Goal: Task Accomplishment & Management: Use online tool/utility

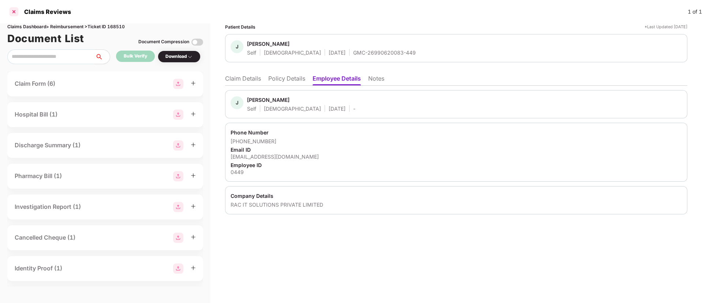
click at [13, 11] on div at bounding box center [14, 12] width 12 height 12
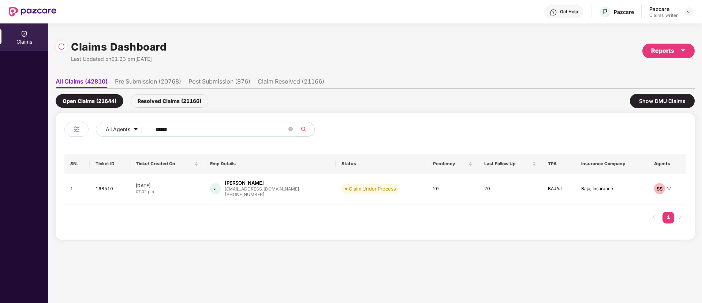
drag, startPoint x: 187, startPoint y: 138, endPoint x: 153, endPoint y: 128, distance: 35.3
click at [153, 128] on div "All Agents ******" at bounding box center [219, 132] width 311 height 20
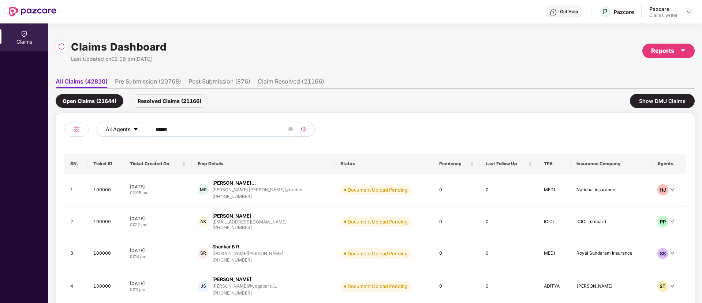
drag, startPoint x: 201, startPoint y: 132, endPoint x: 122, endPoint y: 132, distance: 79.4
click at [122, 132] on div "All Agents ******" at bounding box center [282, 129] width 373 height 15
paste input "text"
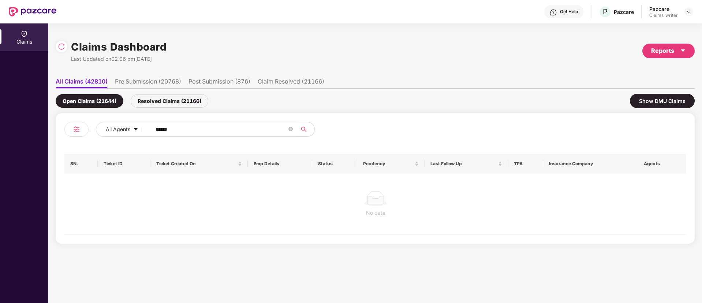
type input "******"
click at [173, 103] on div "Resolved Claims (21166)" at bounding box center [170, 101] width 78 height 14
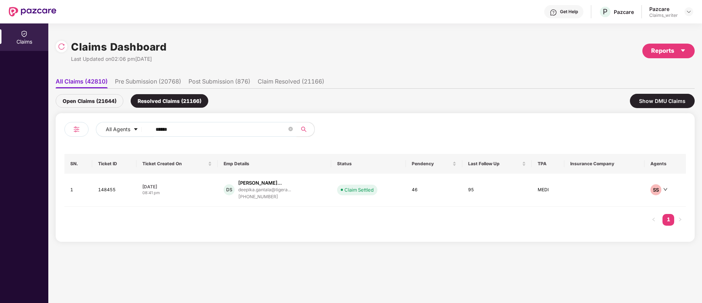
click at [98, 102] on div "Open Claims (21644)" at bounding box center [90, 101] width 68 height 14
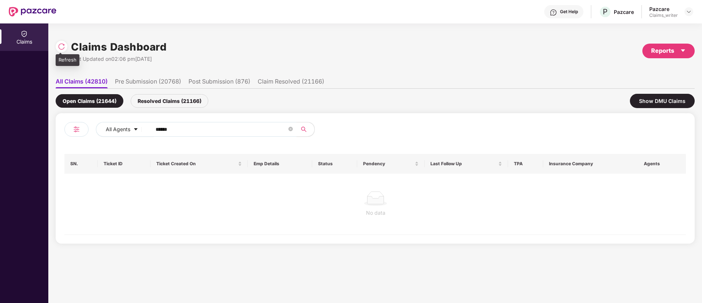
drag, startPoint x: 65, startPoint y: 50, endPoint x: 65, endPoint y: 67, distance: 16.5
click at [64, 50] on div at bounding box center [62, 47] width 12 height 12
click at [169, 104] on div "Resolved Claims (21168)" at bounding box center [170, 101] width 78 height 14
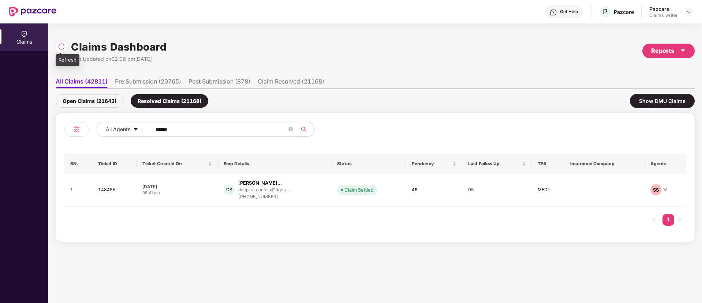
click at [58, 43] on img at bounding box center [61, 46] width 7 height 7
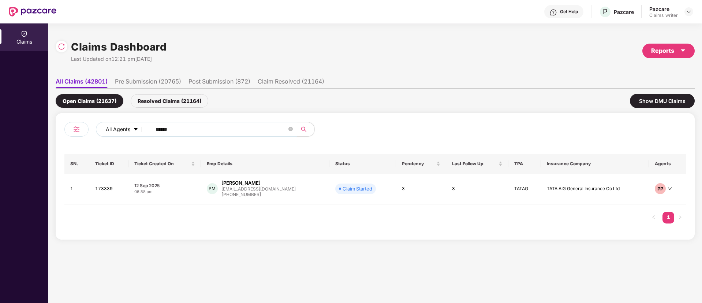
drag, startPoint x: 183, startPoint y: 130, endPoint x: 139, endPoint y: 126, distance: 44.9
click at [139, 126] on div "All Agents ******" at bounding box center [282, 129] width 373 height 15
paste input "text"
type input "******"
click at [105, 192] on td "160658" at bounding box center [110, 189] width 40 height 33
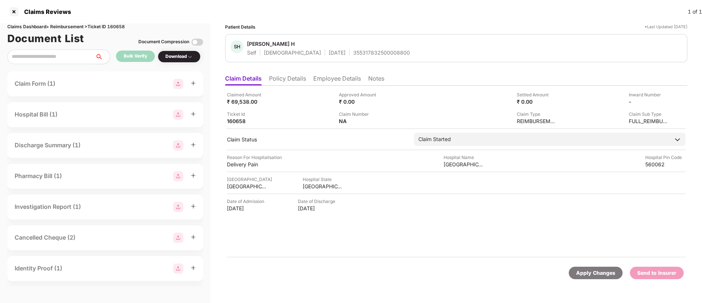
click at [323, 80] on li "Employee Details" at bounding box center [337, 80] width 48 height 11
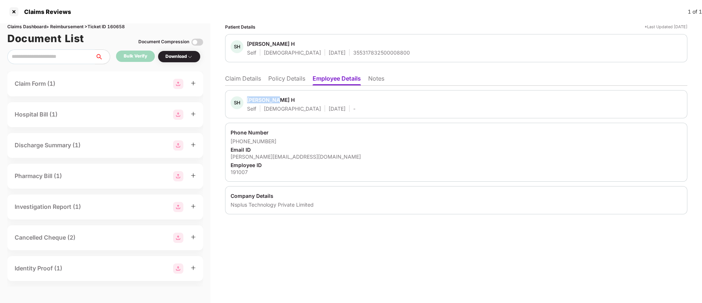
drag, startPoint x: 247, startPoint y: 100, endPoint x: 282, endPoint y: 100, distance: 34.8
click at [282, 100] on div "SH Spoorthi H Self Female 26 Mar 1997 -" at bounding box center [293, 104] width 125 height 16
copy div "Spoorthi H"
click at [16, 12] on div at bounding box center [14, 12] width 12 height 12
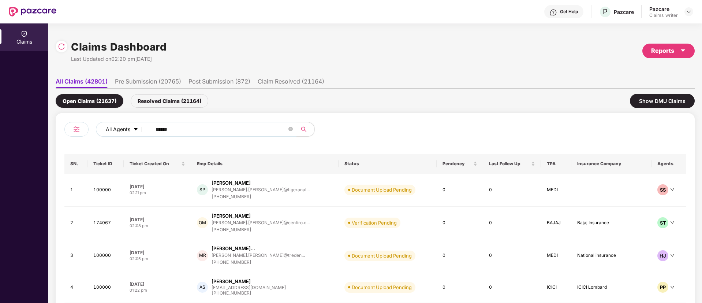
drag, startPoint x: 195, startPoint y: 136, endPoint x: 126, endPoint y: 130, distance: 69.4
click at [126, 130] on div "All Agents ******" at bounding box center [282, 129] width 373 height 15
drag, startPoint x: 181, startPoint y: 129, endPoint x: 117, endPoint y: 125, distance: 64.9
click at [117, 125] on div "All Agents ******" at bounding box center [282, 129] width 373 height 15
paste input "text"
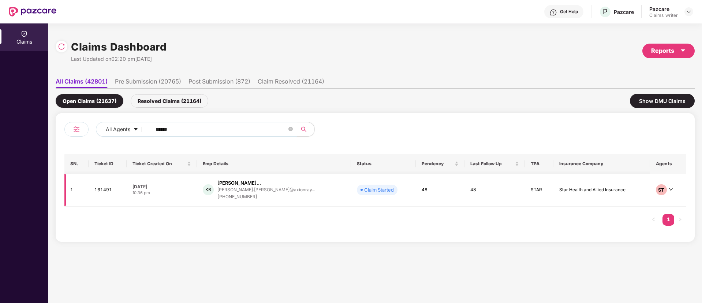
type input "******"
click at [102, 187] on td "161491" at bounding box center [108, 189] width 38 height 33
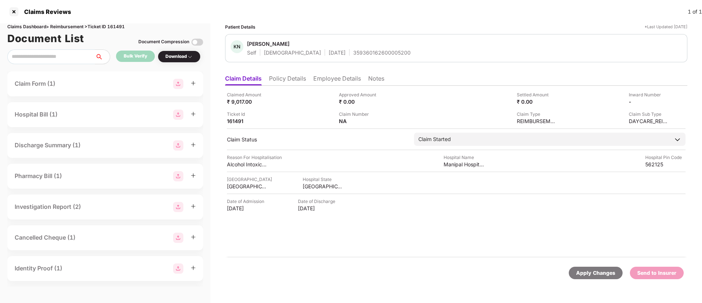
click at [326, 79] on li "Employee Details" at bounding box center [337, 80] width 48 height 11
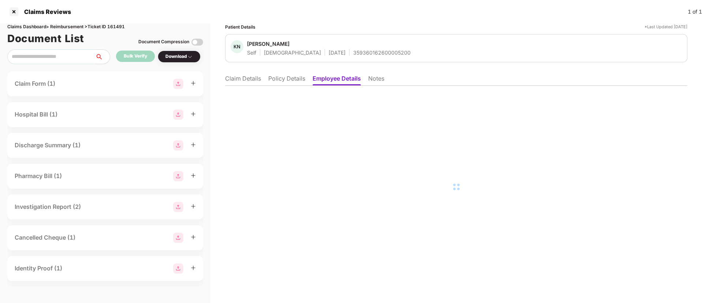
click at [252, 78] on li "Claim Details" at bounding box center [243, 80] width 36 height 11
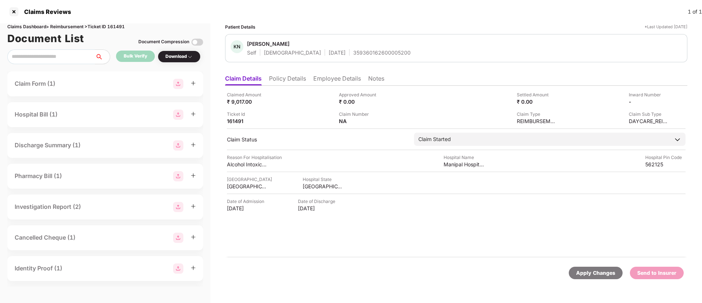
click at [273, 89] on div "Claimed Amount ₹ 9,017.00 Approved Amount ₹ 0.00 Settled Amount ₹ 0.00 Inward N…" at bounding box center [456, 172] width 462 height 172
click at [276, 77] on li "Policy Details" at bounding box center [287, 80] width 37 height 11
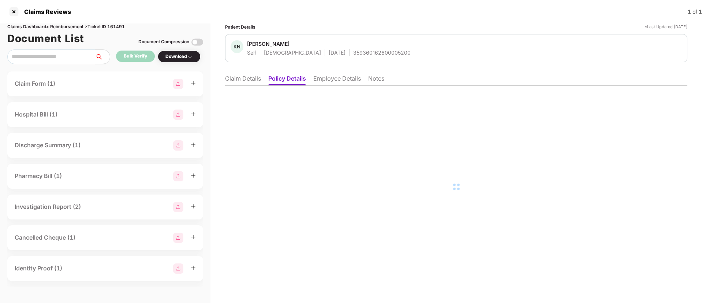
click at [325, 81] on li "Employee Details" at bounding box center [337, 80] width 48 height 11
drag, startPoint x: 248, startPoint y: 45, endPoint x: 315, endPoint y: 45, distance: 67.3
click at [315, 45] on span "Kuntesh Nitinkumar Bhatt" at bounding box center [329, 44] width 164 height 9
copy div "Kuntesh Nitinkumar Bhatt"
click at [295, 79] on li "Policy Details" at bounding box center [286, 80] width 37 height 11
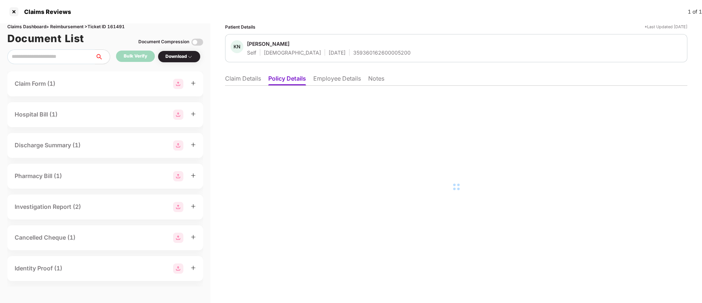
click at [340, 79] on li "Employee Details" at bounding box center [337, 80] width 48 height 11
click at [286, 78] on li "Policy Details" at bounding box center [286, 80] width 37 height 11
click at [336, 77] on li "Employee Details" at bounding box center [337, 80] width 48 height 11
click at [291, 80] on li "Policy Details" at bounding box center [286, 80] width 37 height 11
click at [240, 82] on li "Claim Details" at bounding box center [243, 80] width 36 height 11
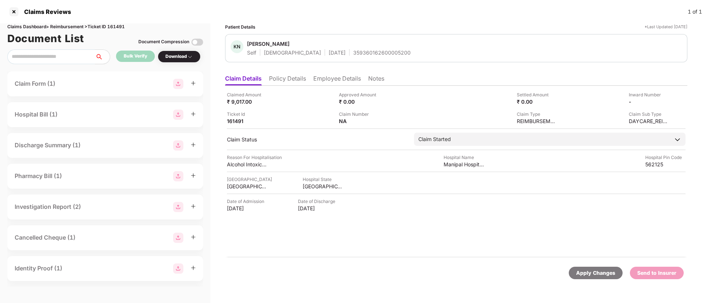
click at [282, 81] on li "Policy Details" at bounding box center [287, 80] width 37 height 11
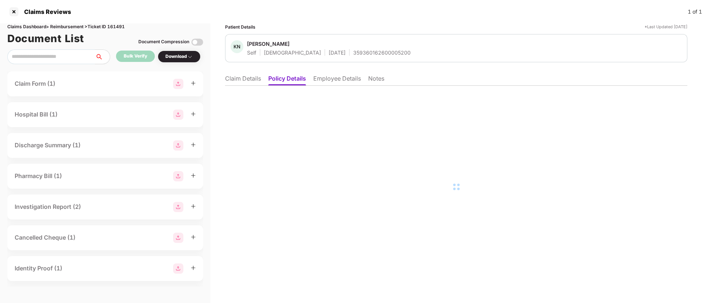
click at [328, 92] on div at bounding box center [456, 187] width 462 height 202
click at [321, 81] on li "Employee Details" at bounding box center [337, 80] width 48 height 11
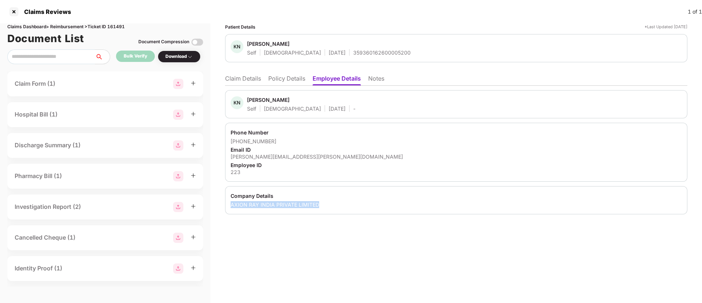
drag, startPoint x: 231, startPoint y: 206, endPoint x: 348, endPoint y: 210, distance: 117.2
click at [348, 210] on div "Company Details AXION RAY INDIA PRIVATE LIMITED" at bounding box center [456, 200] width 462 height 28
copy div "AXION RAY INDIA PRIVATE LIMITED"
drag, startPoint x: 244, startPoint y: 99, endPoint x: 312, endPoint y: 98, distance: 67.7
click at [312, 98] on div "KN Kuntesh Nitinkumar Bhatt Self Male 15 Aug 2001 -" at bounding box center [293, 104] width 125 height 16
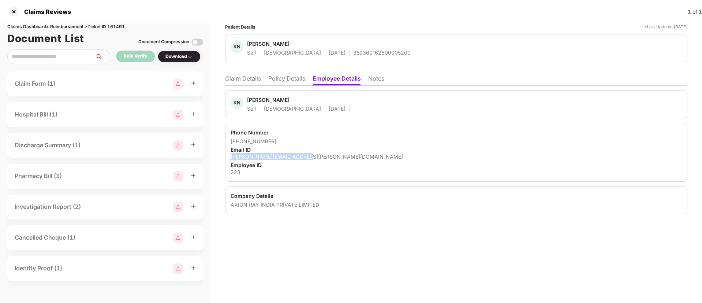
copy div "Kuntesh Nitinkumar Bhatt"
click at [244, 80] on li "Claim Details" at bounding box center [243, 80] width 36 height 11
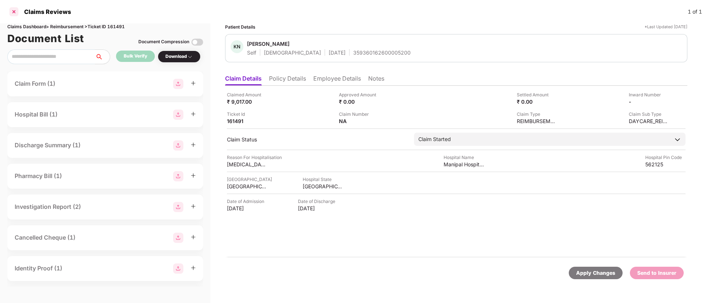
click at [16, 15] on div at bounding box center [14, 12] width 12 height 12
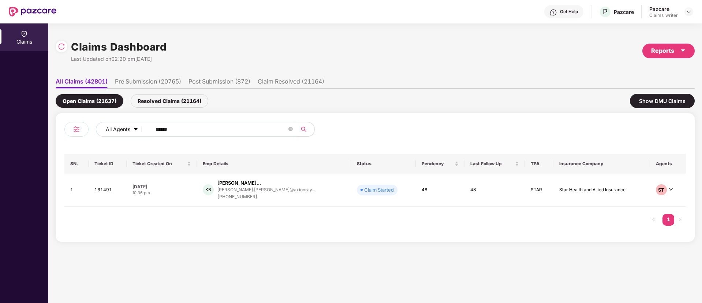
drag, startPoint x: 181, startPoint y: 125, endPoint x: 128, endPoint y: 129, distance: 53.2
click at [128, 129] on div "All Agents ******" at bounding box center [282, 129] width 373 height 15
paste input "text"
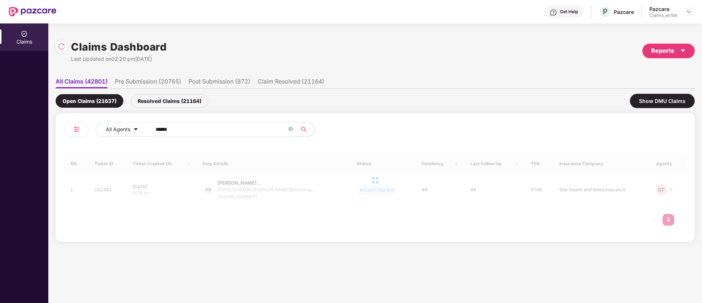
type input "******"
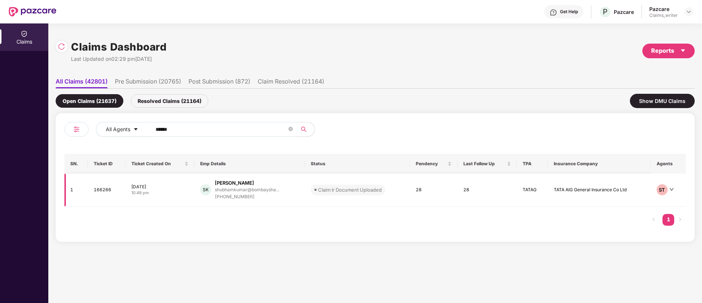
click at [101, 189] on td "166266" at bounding box center [106, 189] width 37 height 33
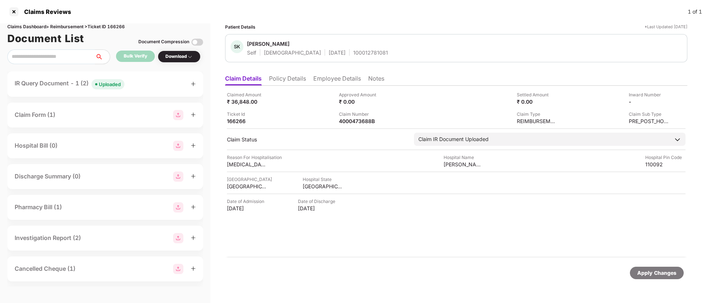
click at [106, 83] on div "Uploaded" at bounding box center [110, 83] width 22 height 7
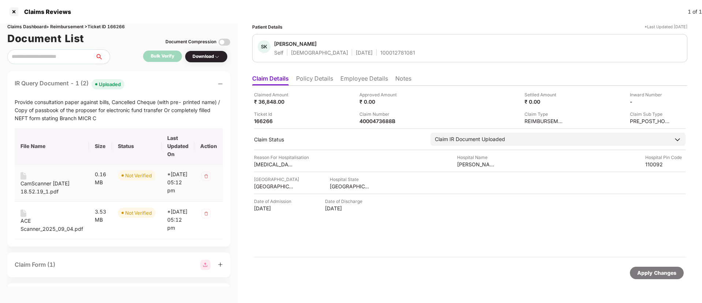
click at [45, 182] on div "CamScanner 10-18-2024 18.52.19_1.pdf" at bounding box center [51, 187] width 63 height 16
click at [26, 225] on div "ACE Scanner_2025_09_04.pdf" at bounding box center [51, 225] width 63 height 16
click at [26, 233] on div "ACE Scanner_2025_09_04.pdf" at bounding box center [51, 225] width 63 height 16
click at [25, 223] on div "ACE Scanner_2025_09_04.pdf" at bounding box center [51, 225] width 63 height 16
click at [38, 187] on div "CamScanner 10-18-2024 18.52.19_1.pdf" at bounding box center [51, 187] width 63 height 16
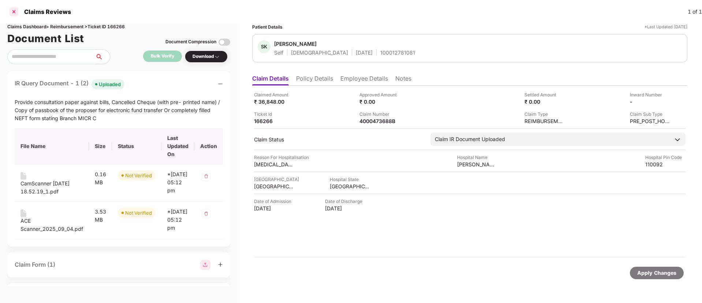
click at [15, 11] on div at bounding box center [14, 12] width 12 height 12
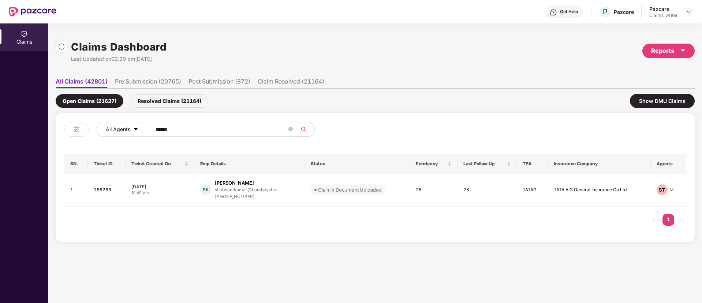
drag, startPoint x: 198, startPoint y: 119, endPoint x: 154, endPoint y: 135, distance: 47.1
click at [125, 130] on div "All Agents ****** SN. Ticket ID Ticket Created On Emp Details Status Pendency L…" at bounding box center [375, 177] width 639 height 128
drag, startPoint x: 133, startPoint y: 128, endPoint x: 106, endPoint y: 126, distance: 26.5
click at [106, 126] on div "All Agents ******" at bounding box center [282, 129] width 373 height 15
paste input "text"
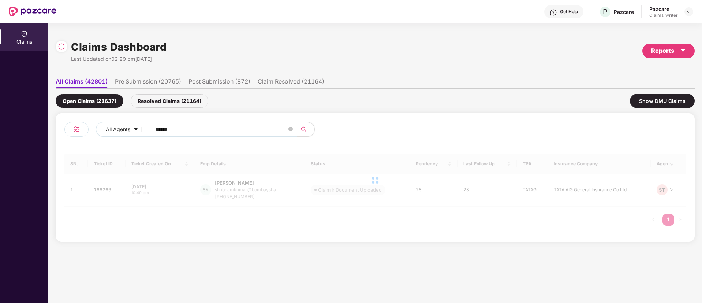
type input "******"
click at [61, 47] on img at bounding box center [61, 46] width 7 height 7
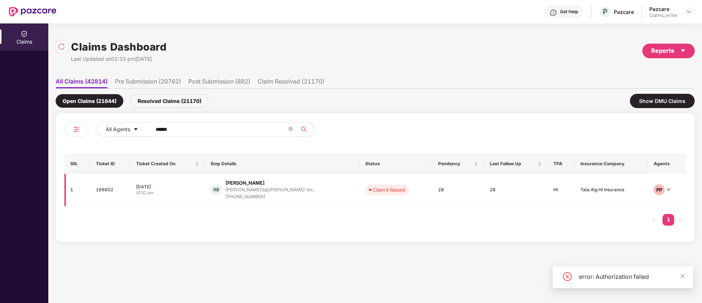
click at [109, 190] on td "166602" at bounding box center [110, 189] width 40 height 33
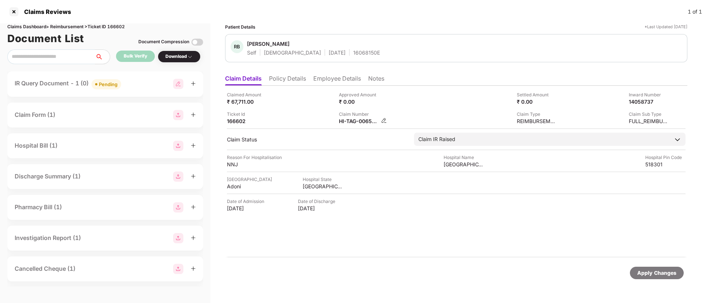
click at [382, 120] on img at bounding box center [384, 120] width 6 height 6
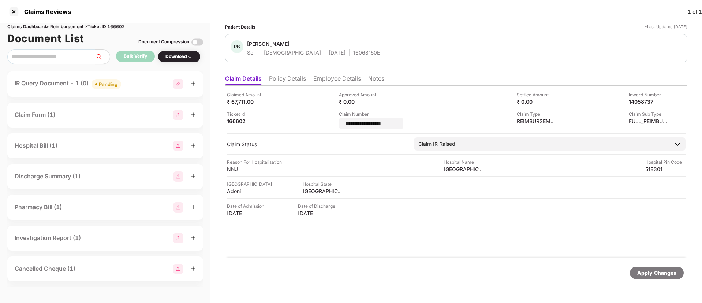
drag, startPoint x: 405, startPoint y: 123, endPoint x: 336, endPoint y: 125, distance: 68.8
click at [336, 125] on div "**********" at bounding box center [456, 110] width 458 height 38
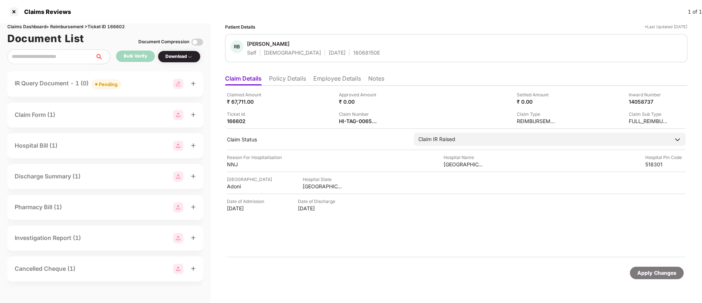
click at [329, 80] on li "Employee Details" at bounding box center [337, 80] width 48 height 11
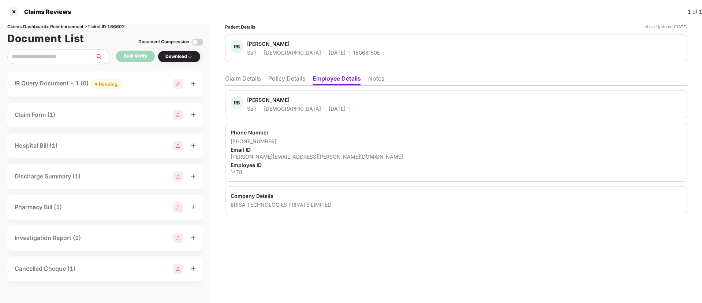
click at [252, 78] on li "Claim Details" at bounding box center [243, 80] width 36 height 11
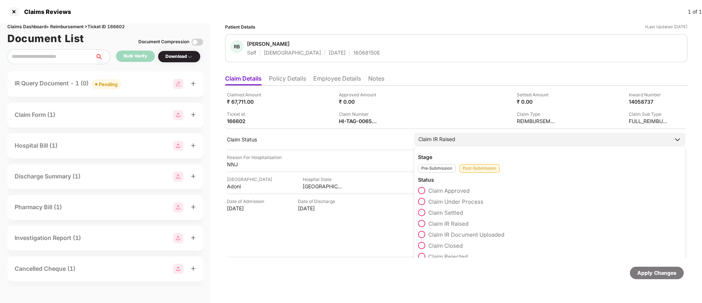
click at [420, 234] on span at bounding box center [421, 234] width 7 height 7
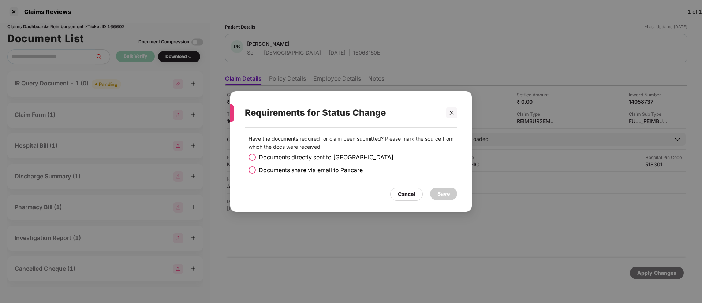
click at [252, 171] on span at bounding box center [251, 169] width 7 height 7
click at [435, 190] on div "Save" at bounding box center [443, 193] width 27 height 12
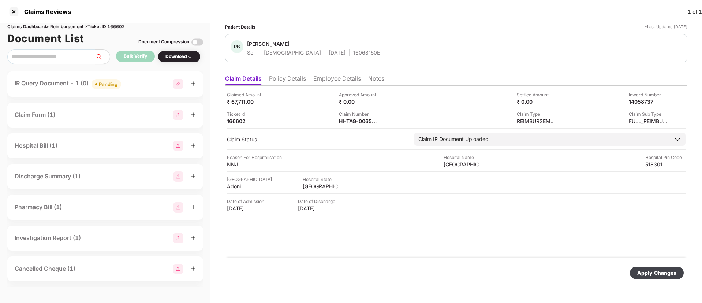
drag, startPoint x: 652, startPoint y: 272, endPoint x: 647, endPoint y: 267, distance: 7.5
click at [652, 272] on div "Apply Changes" at bounding box center [656, 273] width 39 height 8
click at [16, 12] on div at bounding box center [14, 12] width 12 height 12
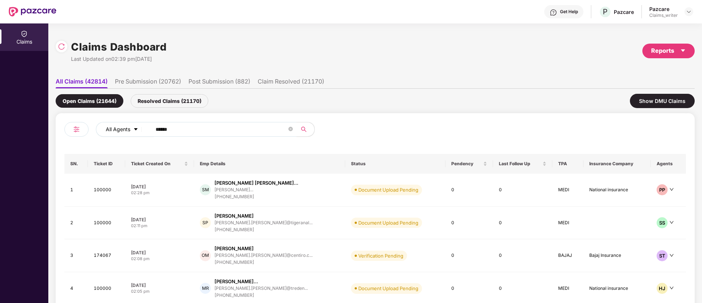
drag, startPoint x: 190, startPoint y: 126, endPoint x: 137, endPoint y: 128, distance: 53.5
click at [137, 128] on div "All Agents ******" at bounding box center [282, 129] width 373 height 15
drag, startPoint x: 186, startPoint y: 126, endPoint x: 129, endPoint y: 130, distance: 56.5
click at [129, 130] on div "All Agents ******" at bounding box center [282, 129] width 373 height 15
paste input "text"
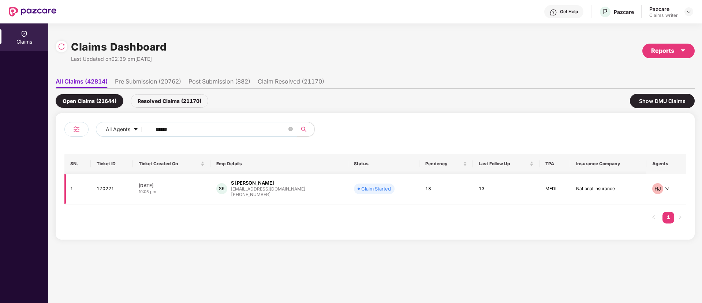
type input "******"
click at [100, 191] on td "170221" at bounding box center [112, 188] width 42 height 31
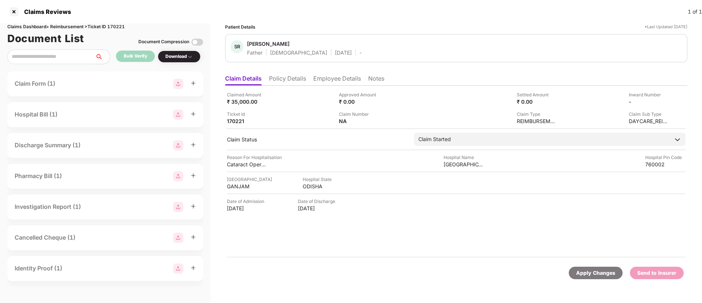
click at [188, 61] on div "Download" at bounding box center [179, 56] width 43 height 12
click at [183, 57] on div "Download" at bounding box center [178, 56] width 27 height 7
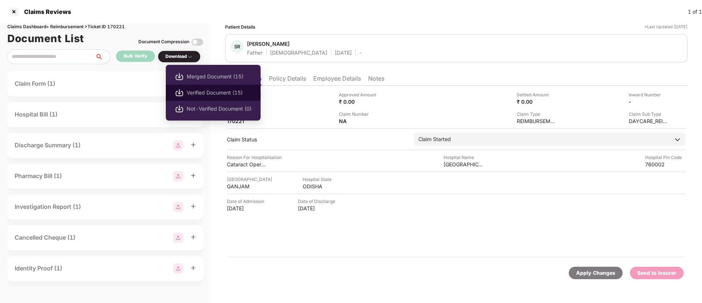
click at [210, 91] on span "Verified Document (15)" at bounding box center [219, 93] width 65 height 8
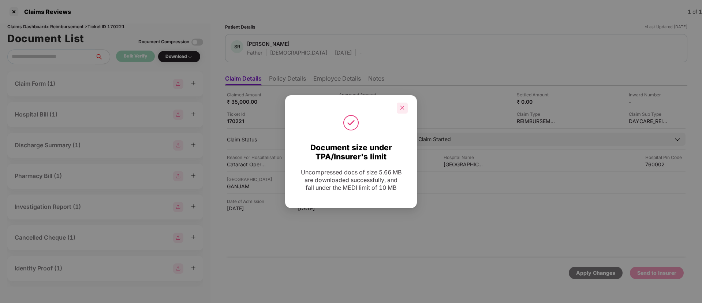
click at [403, 111] on div at bounding box center [402, 107] width 11 height 11
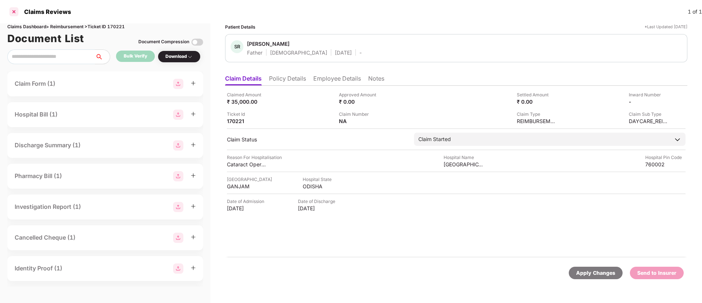
click at [15, 15] on div at bounding box center [14, 12] width 12 height 12
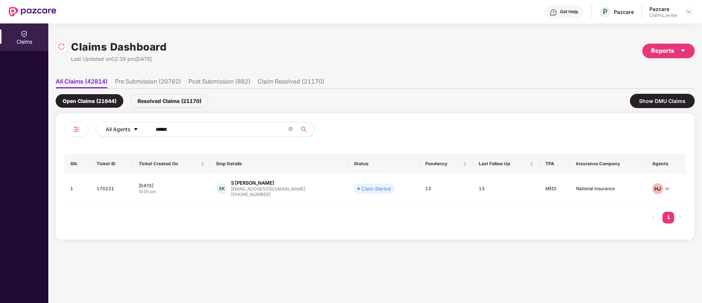
drag, startPoint x: 198, startPoint y: 128, endPoint x: 141, endPoint y: 128, distance: 56.7
click at [141, 128] on div "All Agents ******" at bounding box center [282, 129] width 373 height 15
paste input "text"
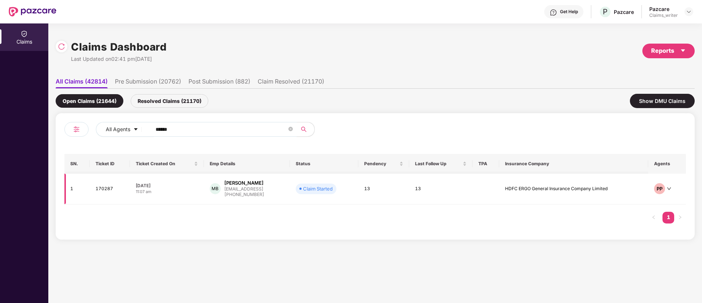
type input "******"
click at [105, 188] on td "170287" at bounding box center [110, 188] width 40 height 31
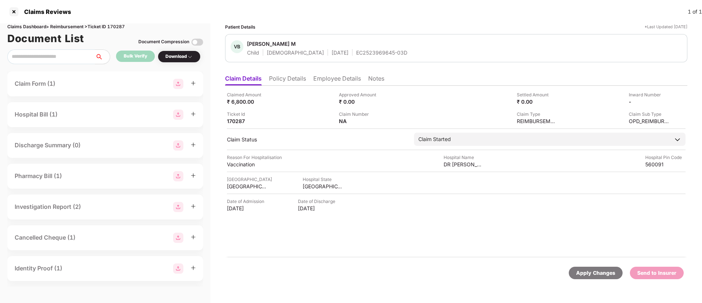
click at [329, 79] on li "Employee Details" at bounding box center [337, 80] width 48 height 11
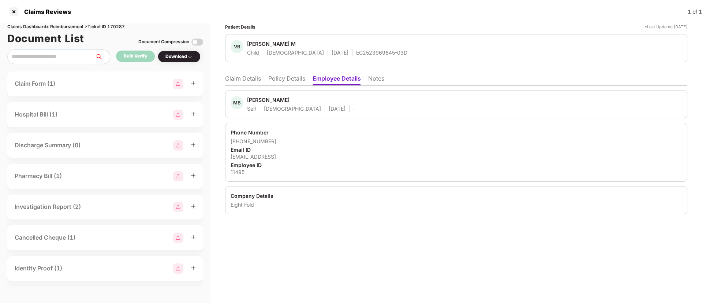
click at [238, 173] on div "11495" at bounding box center [456, 171] width 451 height 7
copy div "11495"
click at [254, 81] on li "Claim Details" at bounding box center [243, 80] width 36 height 11
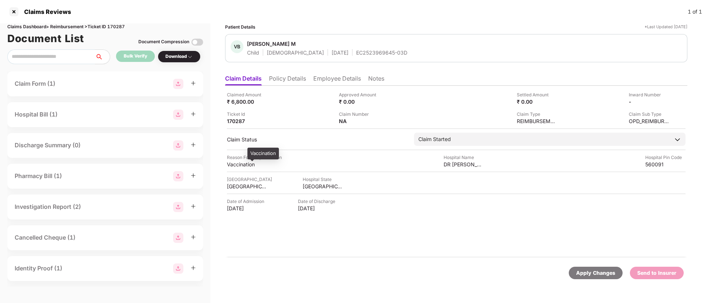
click at [242, 164] on div "Vaccination" at bounding box center [247, 164] width 40 height 7
copy div "Vaccination"
drag, startPoint x: 440, startPoint y: 165, endPoint x: 465, endPoint y: 165, distance: 25.2
click at [465, 165] on div "Reason For Hospitalisation Vaccination Hospital Name DR Bear Hospital Pin Code …" at bounding box center [456, 161] width 458 height 14
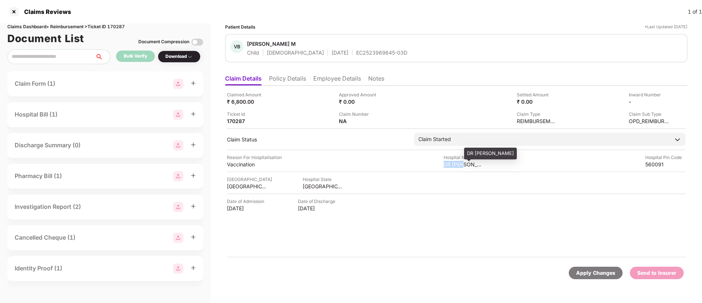
copy div "DR Bear"
click at [551, 229] on div "Claimed Amount ₹ 6,800.00 Approved Amount ₹ 0.00 Settled Amount ₹ 0.00 Inward N…" at bounding box center [456, 172] width 462 height 172
click at [653, 165] on div "560091" at bounding box center [665, 164] width 40 height 7
copy div "560091"
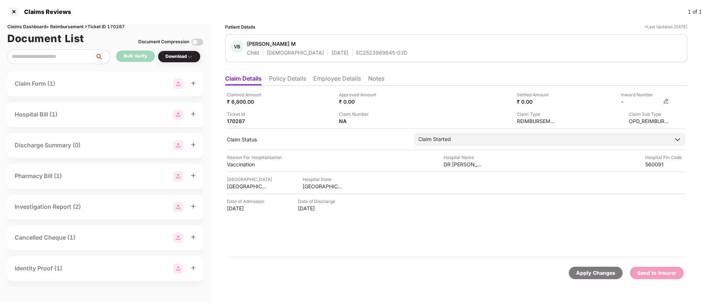
click at [663, 101] on div "-" at bounding box center [645, 101] width 48 height 7
click at [665, 101] on img at bounding box center [666, 101] width 6 height 6
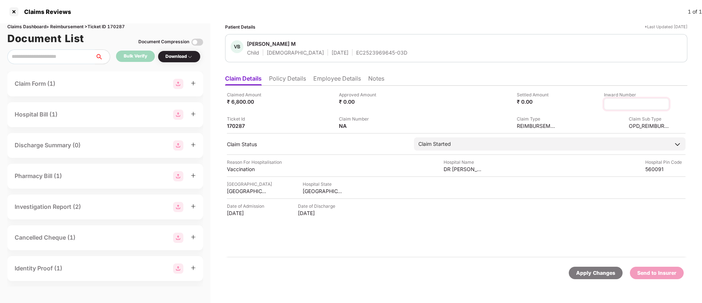
click at [635, 104] on input at bounding box center [636, 104] width 53 height 8
type input "**********"
click at [591, 269] on div "Apply Changes" at bounding box center [595, 273] width 39 height 8
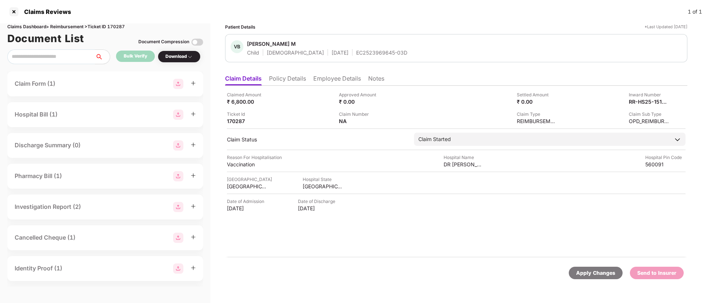
click at [180, 57] on div "Download" at bounding box center [178, 56] width 27 height 7
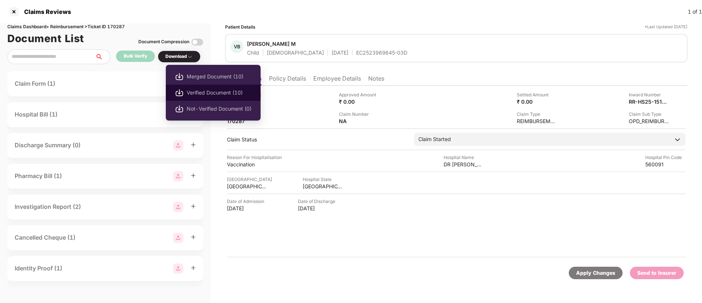
click at [197, 91] on span "Verified Document (10)" at bounding box center [219, 93] width 65 height 8
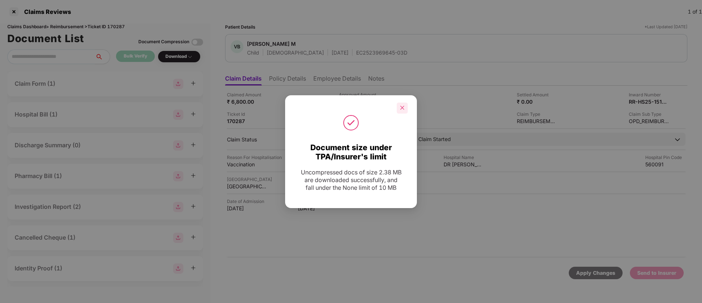
click at [397, 110] on div at bounding box center [402, 107] width 11 height 11
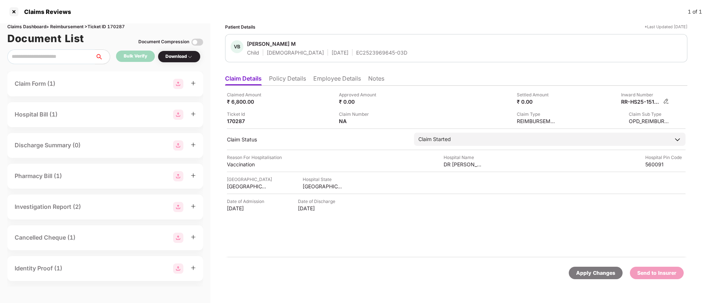
click at [666, 102] on img at bounding box center [666, 101] width 6 height 6
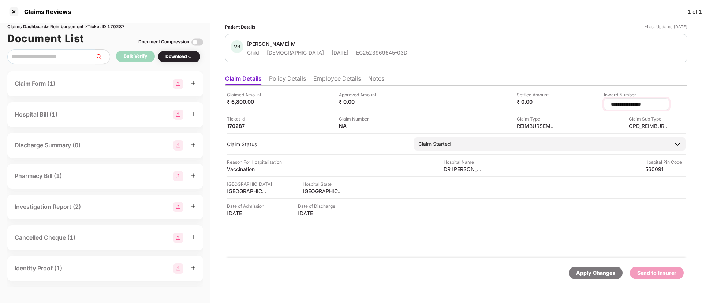
drag, startPoint x: 651, startPoint y: 105, endPoint x: 588, endPoint y: 104, distance: 62.9
click at [604, 104] on div "**********" at bounding box center [636, 104] width 65 height 12
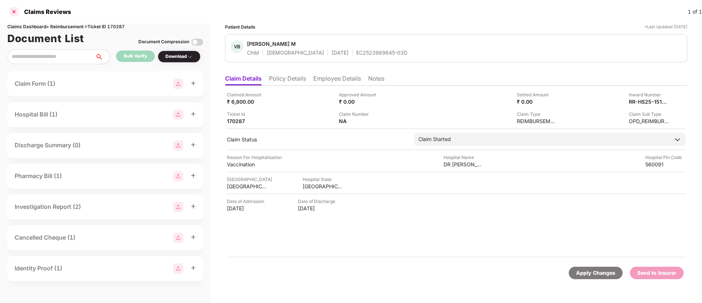
click at [15, 12] on div at bounding box center [14, 12] width 12 height 12
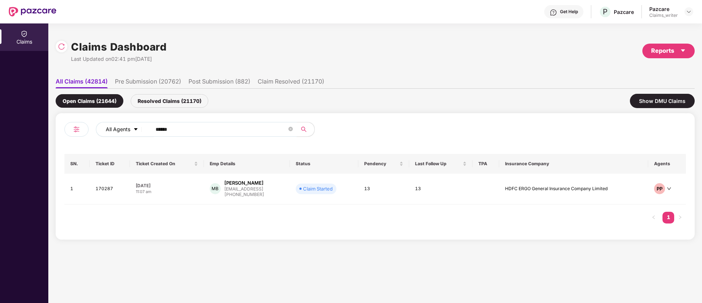
drag, startPoint x: 205, startPoint y: 127, endPoint x: 136, endPoint y: 128, distance: 68.8
click at [136, 128] on div "All Agents ******" at bounding box center [282, 129] width 373 height 15
paste input "text"
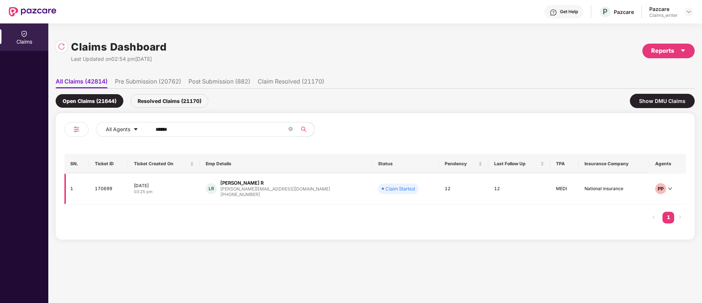
type input "******"
click at [104, 190] on td "170699" at bounding box center [108, 188] width 39 height 31
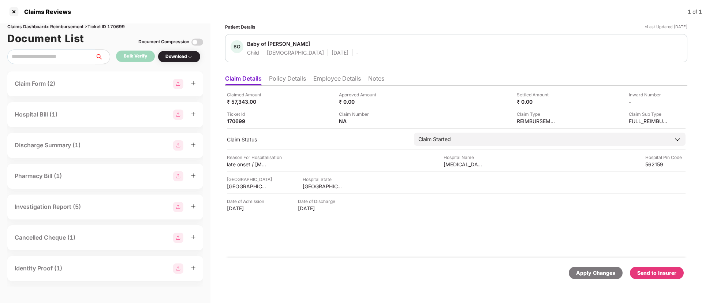
click at [372, 79] on li "Notes" at bounding box center [376, 80] width 16 height 11
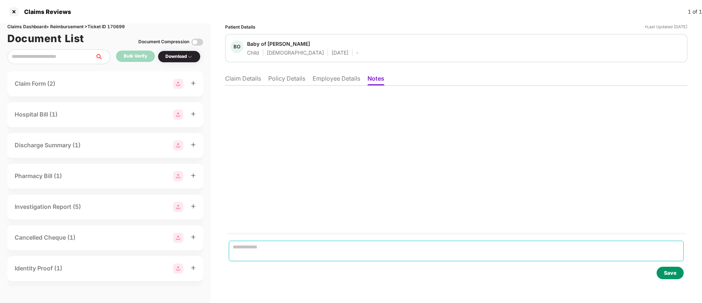
click at [292, 249] on textarea at bounding box center [456, 250] width 455 height 20
paste textarea "**********"
drag, startPoint x: 292, startPoint y: 236, endPoint x: 449, endPoint y: 203, distance: 160.0
click at [336, 210] on div "**********" at bounding box center [456, 187] width 462 height 202
type textarea "**********"
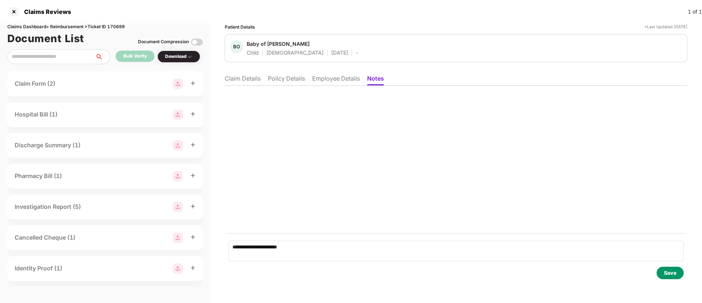
click at [670, 275] on div "Save" at bounding box center [670, 273] width 12 height 8
click at [256, 80] on li "Claim Details" at bounding box center [243, 80] width 36 height 11
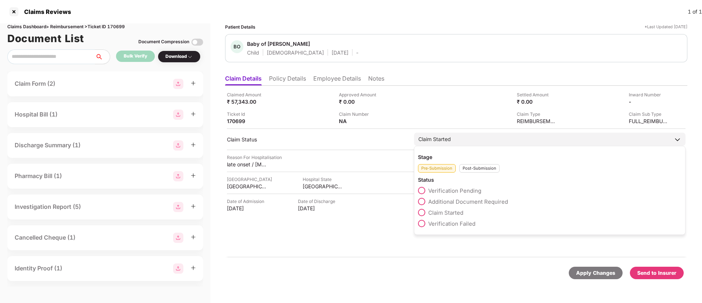
click at [477, 166] on div "Post-Submission" at bounding box center [479, 168] width 40 height 8
click at [424, 244] on span at bounding box center [421, 244] width 7 height 7
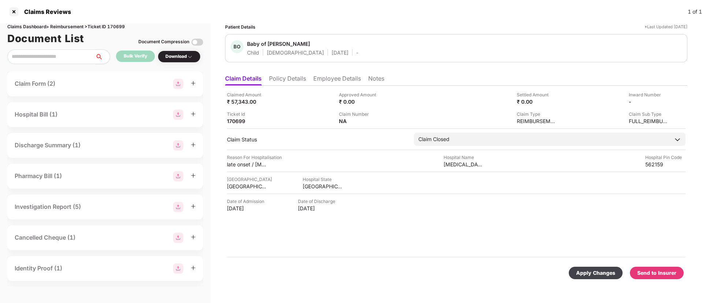
click at [596, 272] on div "Apply Changes" at bounding box center [595, 273] width 39 height 8
click at [16, 10] on div at bounding box center [14, 12] width 12 height 12
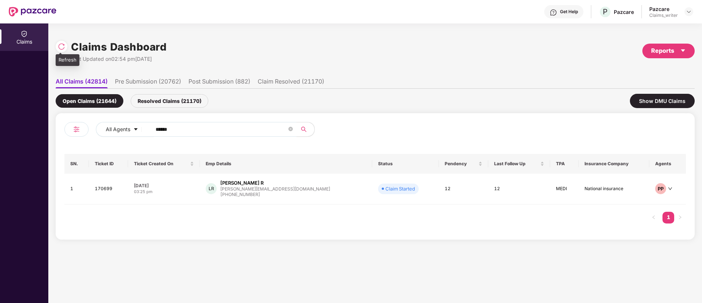
click at [63, 46] on img at bounding box center [61, 46] width 7 height 7
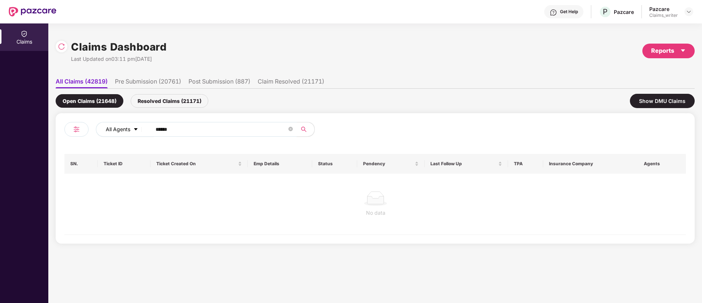
drag, startPoint x: 181, startPoint y: 127, endPoint x: 139, endPoint y: 126, distance: 41.7
click at [139, 126] on div "All Agents ******" at bounding box center [282, 129] width 373 height 15
paste input "text"
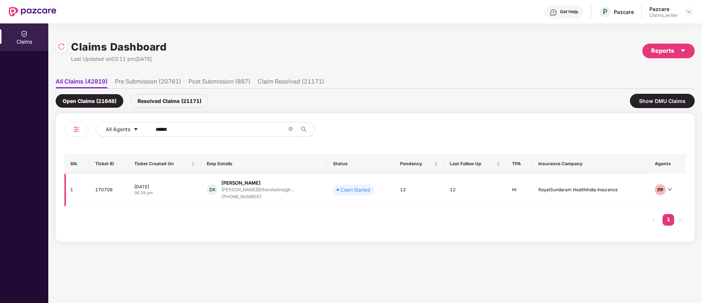
type input "******"
click at [104, 190] on td "170706" at bounding box center [108, 189] width 39 height 33
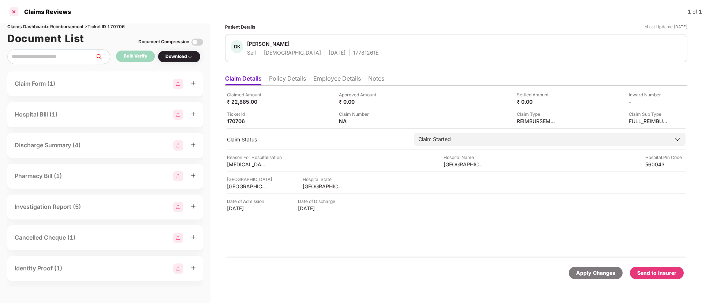
click at [18, 8] on div at bounding box center [14, 12] width 12 height 12
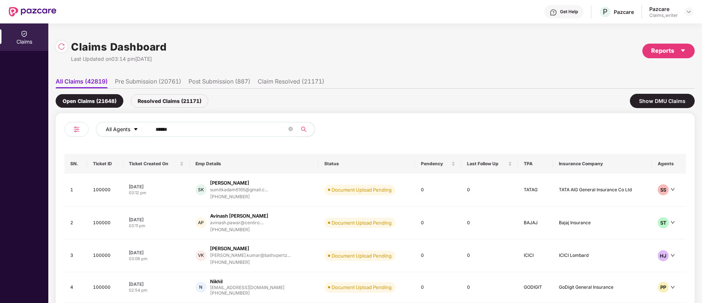
drag, startPoint x: 168, startPoint y: 132, endPoint x: 121, endPoint y: 126, distance: 46.9
click at [122, 126] on div "All Agents ******" at bounding box center [282, 129] width 373 height 15
paste input "text"
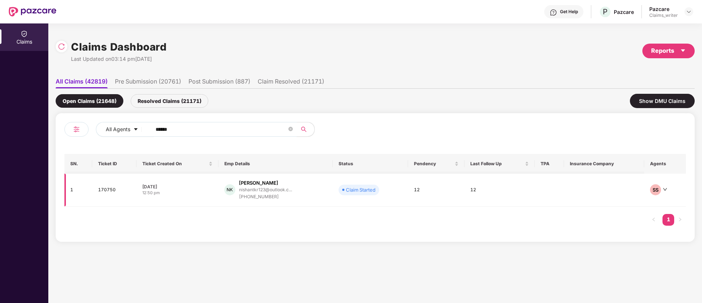
type input "******"
click at [107, 191] on td "170750" at bounding box center [114, 189] width 44 height 33
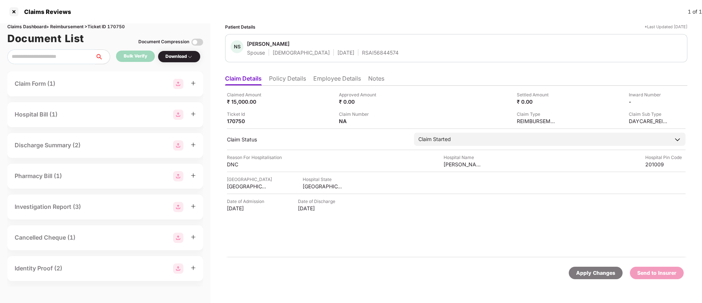
click at [278, 80] on li "Policy Details" at bounding box center [287, 80] width 37 height 11
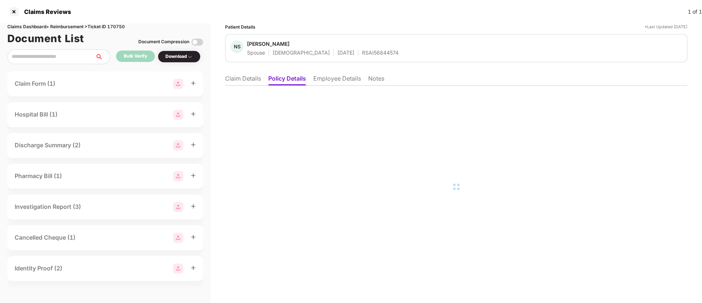
click at [328, 80] on li "Employee Details" at bounding box center [337, 80] width 48 height 11
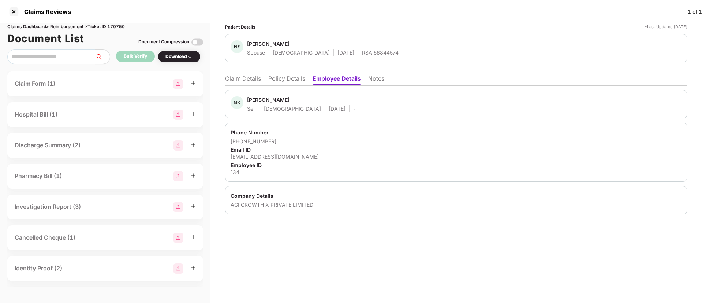
click at [275, 82] on li "Policy Details" at bounding box center [286, 80] width 37 height 11
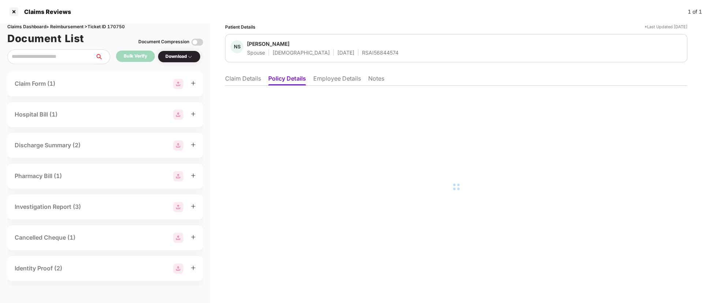
click at [323, 80] on li "Employee Details" at bounding box center [337, 80] width 48 height 11
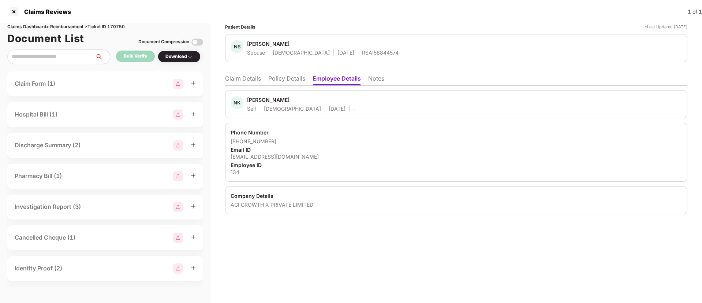
click at [287, 77] on li "Policy Details" at bounding box center [286, 80] width 37 height 11
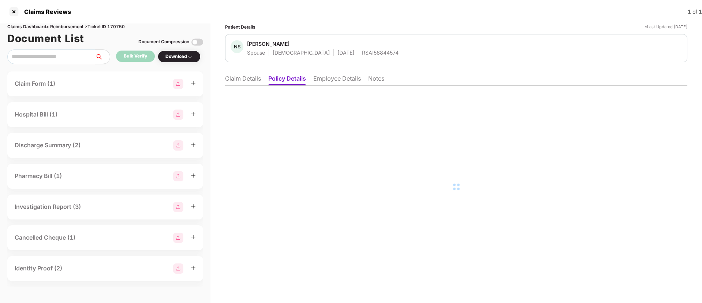
click at [251, 79] on li "Claim Details" at bounding box center [243, 80] width 36 height 11
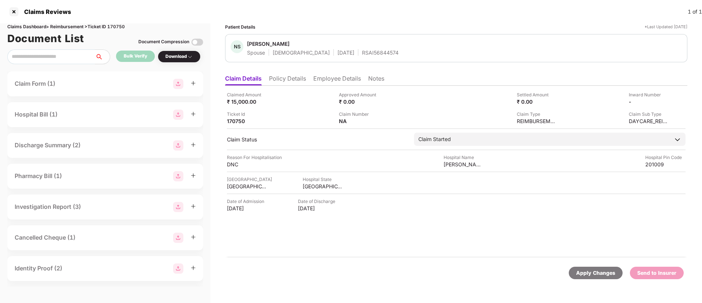
click at [292, 80] on li "Policy Details" at bounding box center [287, 80] width 37 height 11
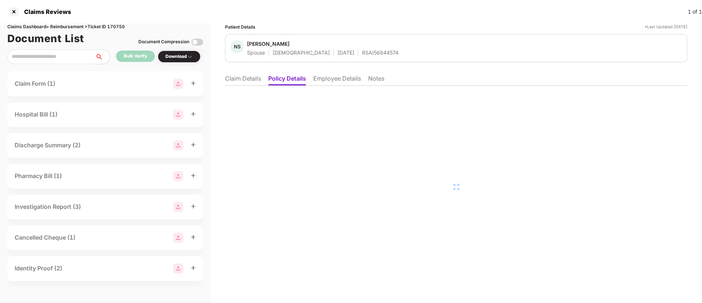
click at [249, 82] on li "Claim Details" at bounding box center [243, 80] width 36 height 11
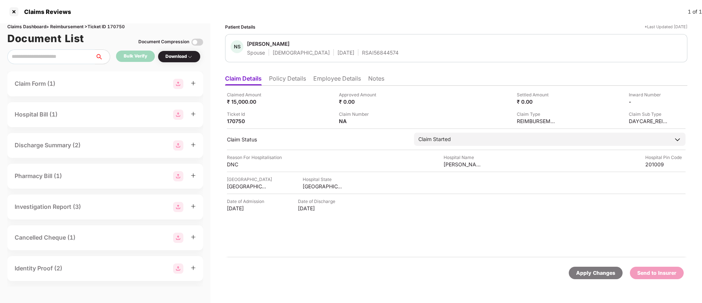
click at [282, 78] on li "Policy Details" at bounding box center [287, 80] width 37 height 11
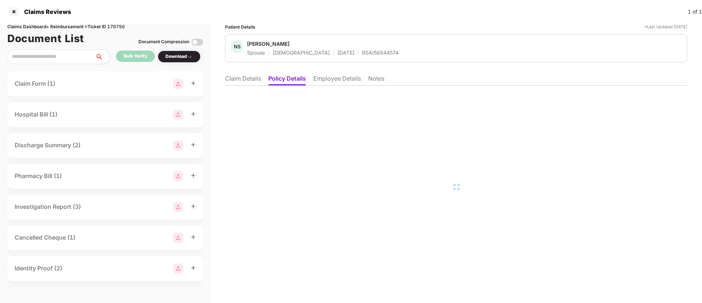
click at [329, 80] on li "Employee Details" at bounding box center [337, 80] width 48 height 11
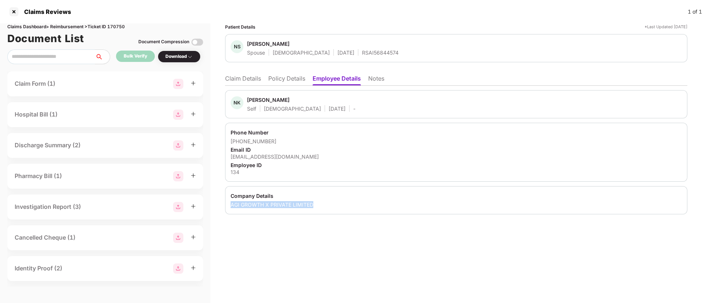
drag, startPoint x: 228, startPoint y: 205, endPoint x: 319, endPoint y: 203, distance: 90.8
click at [319, 203] on div "Company Details AGI GROWTH X PRIVATE LIMITED" at bounding box center [456, 200] width 462 height 28
copy div "AGI GROWTH X PRIVATE LIMITED"
click at [271, 78] on li "Policy Details" at bounding box center [286, 80] width 37 height 11
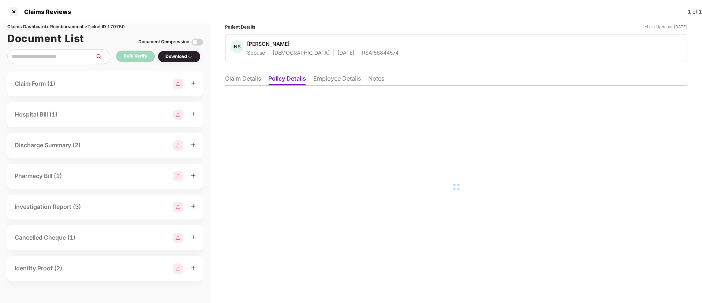
click at [330, 78] on li "Employee Details" at bounding box center [337, 80] width 48 height 11
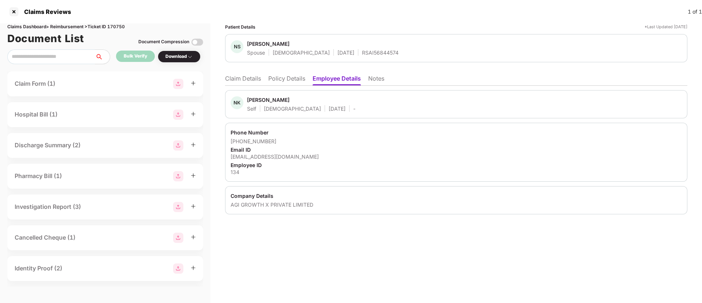
click at [441, 268] on div "Patient Details *Last Updated 04 Sep 2025 NS Neetu Singh Spouse Female 01 June …" at bounding box center [455, 162] width 491 height 279
click at [179, 53] on div "Download" at bounding box center [178, 56] width 27 height 7
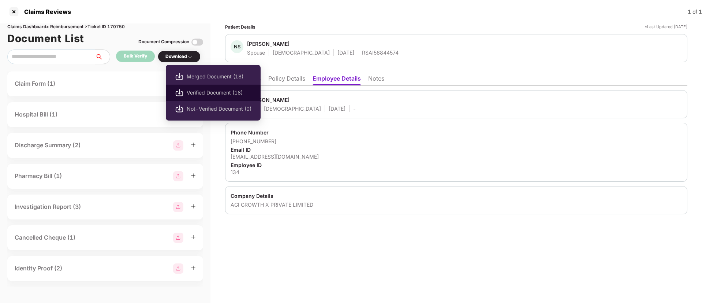
click at [192, 92] on span "Verified Document (18)" at bounding box center [219, 93] width 65 height 8
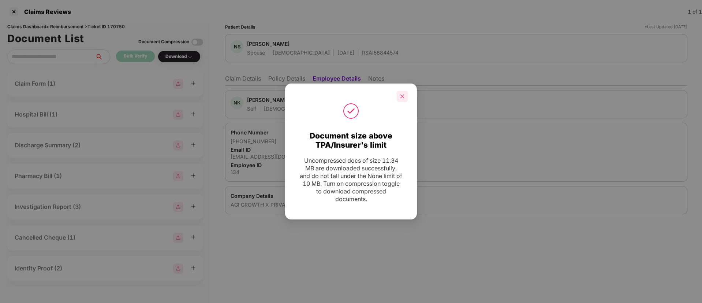
click at [402, 95] on icon "close" at bounding box center [402, 96] width 5 height 5
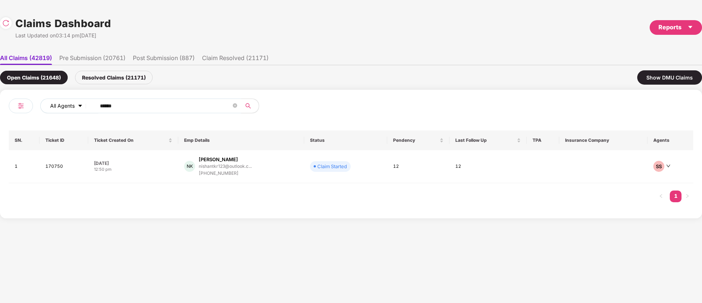
drag, startPoint x: 132, startPoint y: 107, endPoint x: 68, endPoint y: 102, distance: 64.3
click at [68, 102] on div "All Agents ******" at bounding box center [245, 105] width 411 height 15
paste input "text"
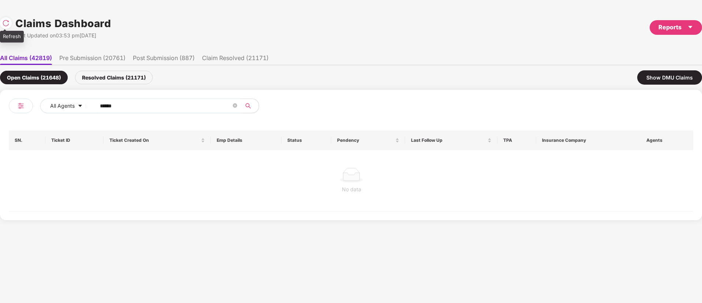
click at [5, 21] on img at bounding box center [5, 22] width 7 height 7
drag, startPoint x: 138, startPoint y: 105, endPoint x: 64, endPoint y: 103, distance: 74.3
click at [64, 103] on div "All Agents ******" at bounding box center [245, 105] width 411 height 15
paste input "text"
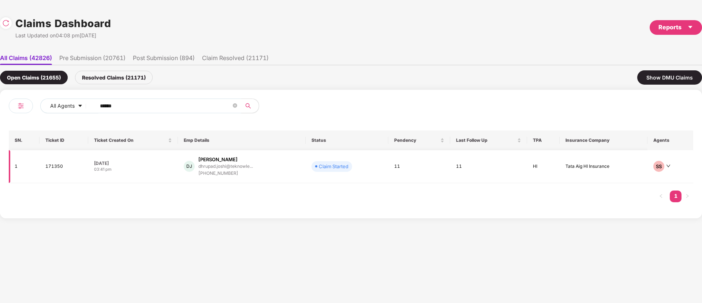
type input "******"
click at [48, 167] on td "171350" at bounding box center [64, 166] width 49 height 33
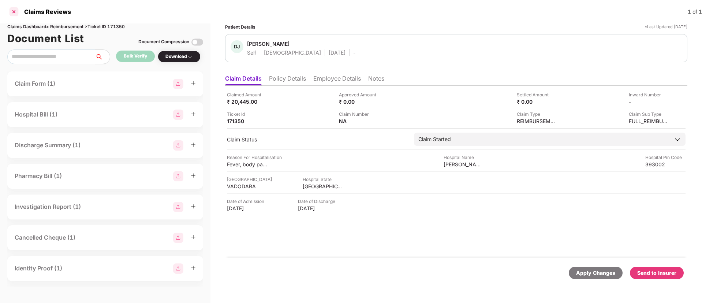
click at [16, 10] on div at bounding box center [14, 12] width 12 height 12
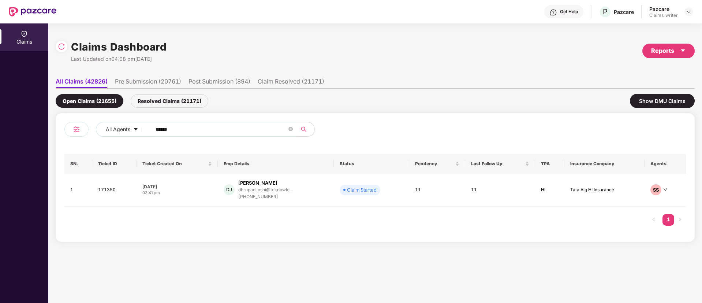
click at [174, 134] on input "******" at bounding box center [221, 129] width 131 height 11
click at [186, 128] on input "******" at bounding box center [221, 129] width 131 height 11
click at [190, 126] on input "******" at bounding box center [221, 129] width 131 height 11
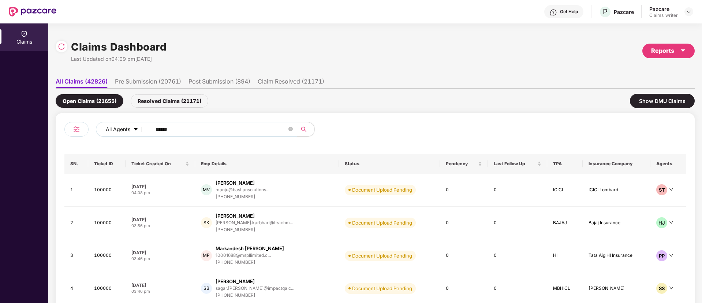
drag, startPoint x: 187, startPoint y: 127, endPoint x: 142, endPoint y: 126, distance: 45.4
click at [142, 126] on div "All Agents ******" at bounding box center [282, 129] width 373 height 15
paste input "text"
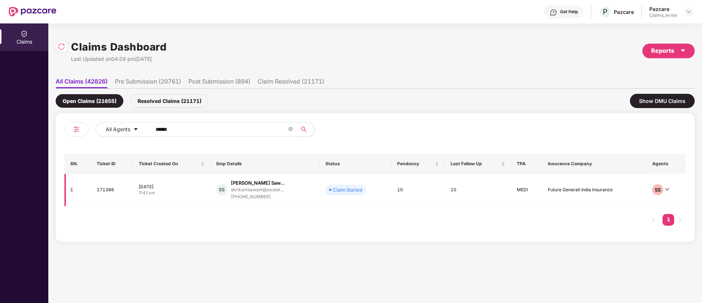
type input "******"
click at [106, 188] on td "171386" at bounding box center [112, 189] width 42 height 33
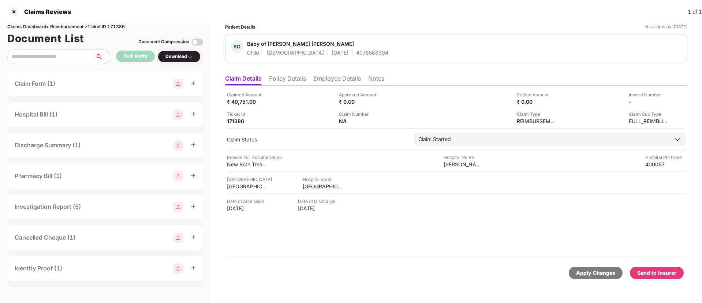
click at [181, 57] on div "Download" at bounding box center [178, 56] width 27 height 7
drag, startPoint x: 181, startPoint y: 57, endPoint x: 176, endPoint y: 59, distance: 5.4
click at [176, 59] on div "Download" at bounding box center [178, 56] width 27 height 7
click at [173, 57] on div "Download" at bounding box center [178, 56] width 27 height 7
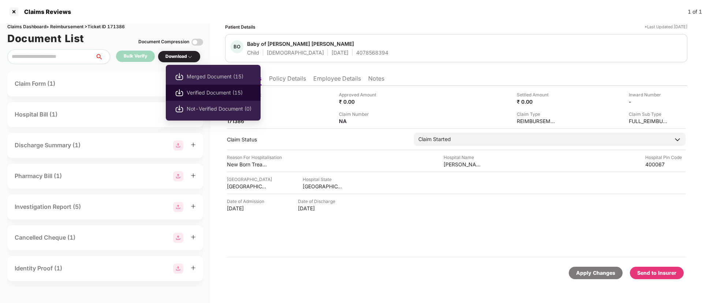
click at [203, 91] on span "Verified Document (15)" at bounding box center [219, 93] width 65 height 8
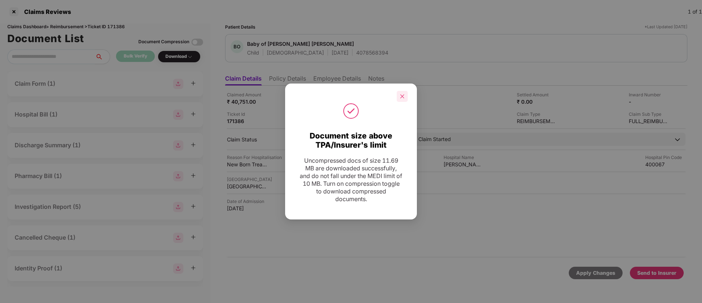
click at [402, 97] on icon "close" at bounding box center [402, 96] width 5 height 5
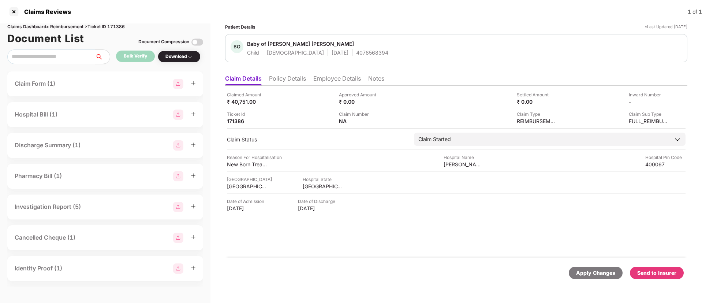
click at [659, 273] on div "Send to Insurer" at bounding box center [656, 273] width 39 height 8
click at [293, 79] on li "Policy Details" at bounding box center [287, 80] width 37 height 11
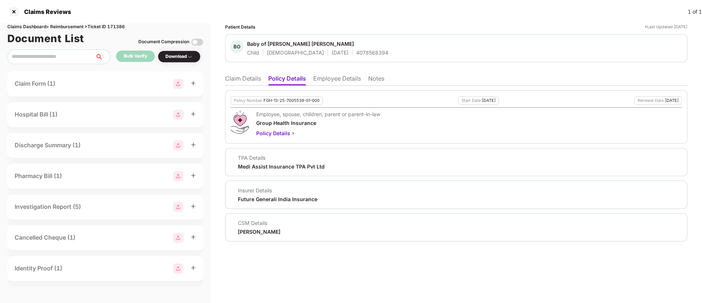
click at [326, 78] on li "Employee Details" at bounding box center [337, 80] width 48 height 11
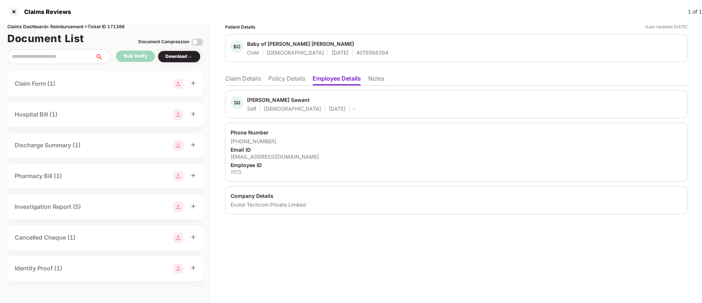
click at [280, 79] on li "Policy Details" at bounding box center [286, 80] width 37 height 11
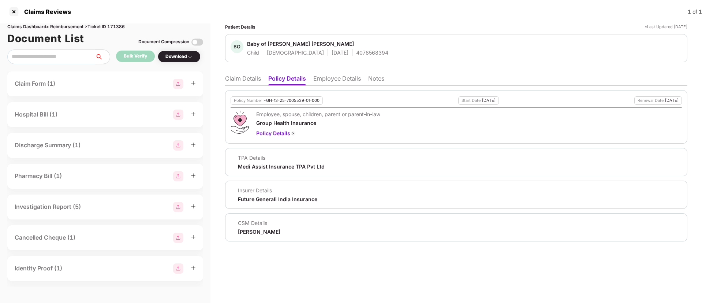
click at [246, 76] on li "Claim Details" at bounding box center [243, 80] width 36 height 11
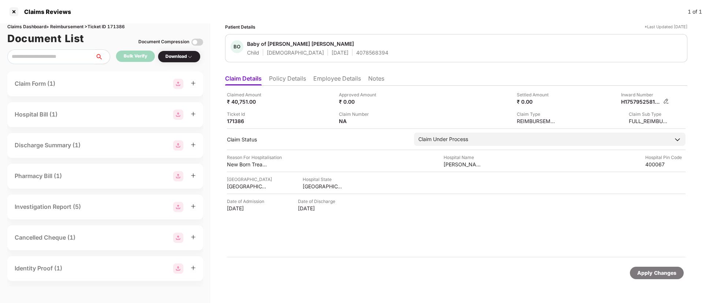
click at [664, 99] on img at bounding box center [666, 101] width 6 height 6
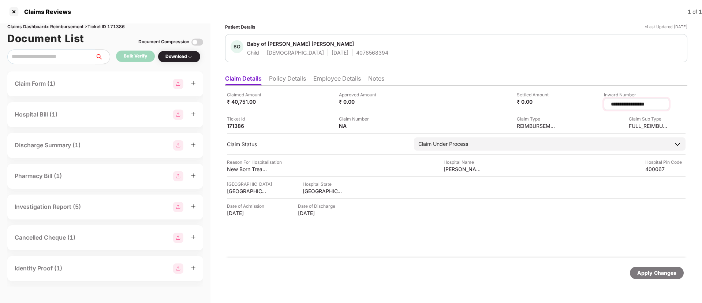
click at [626, 104] on input "**********" at bounding box center [636, 104] width 53 height 8
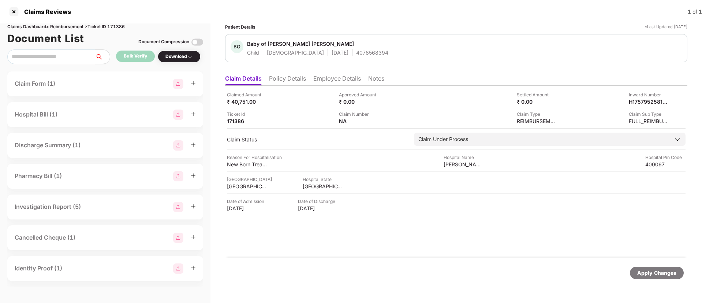
click at [324, 82] on li "Employee Details" at bounding box center [337, 80] width 48 height 11
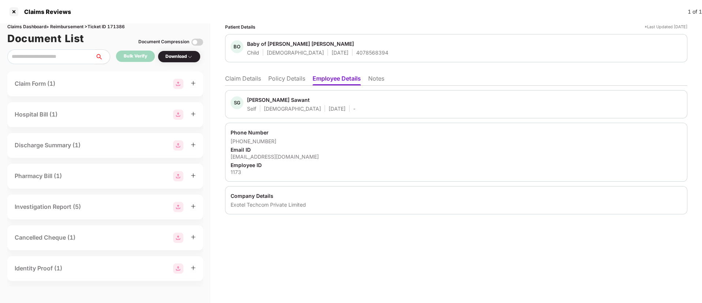
click at [259, 83] on li "Claim Details" at bounding box center [243, 80] width 36 height 11
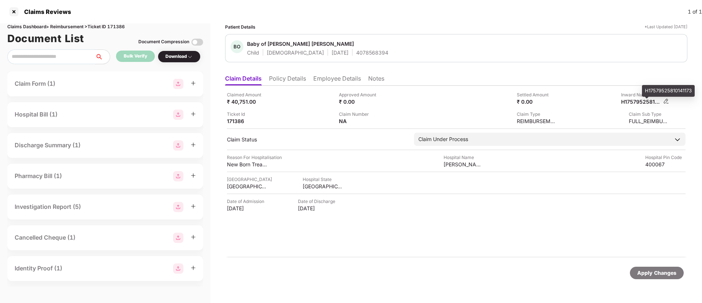
click at [643, 98] on div "H17579525810141173" at bounding box center [641, 101] width 40 height 7
click at [667, 101] on img at bounding box center [666, 101] width 6 height 6
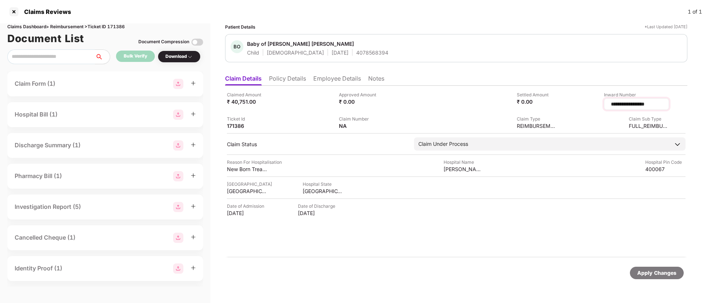
click at [628, 104] on input "**********" at bounding box center [636, 104] width 53 height 8
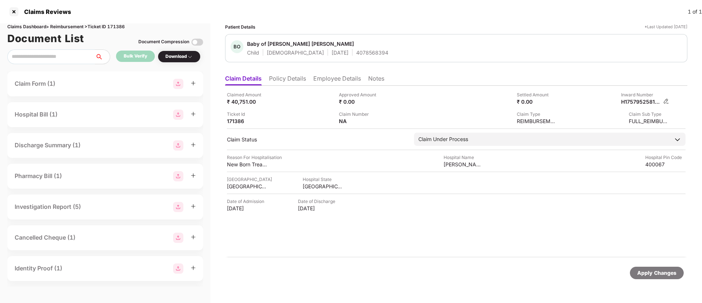
click at [666, 101] on img at bounding box center [666, 101] width 6 height 6
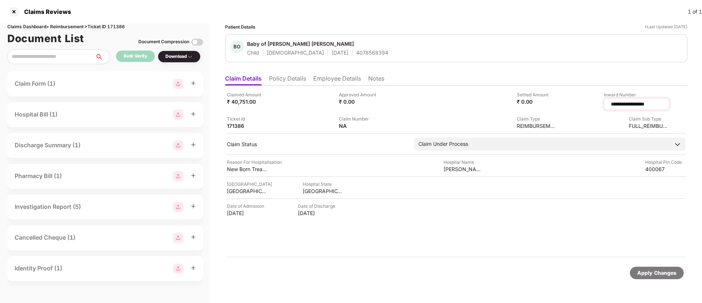
click at [632, 104] on input "**********" at bounding box center [636, 104] width 53 height 8
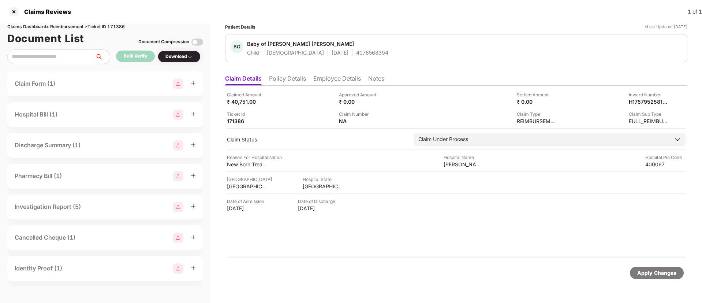
click at [330, 80] on li "Employee Details" at bounding box center [337, 80] width 48 height 11
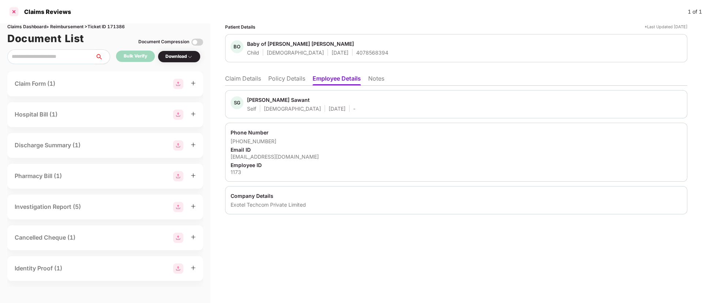
click at [16, 11] on div at bounding box center [14, 12] width 12 height 12
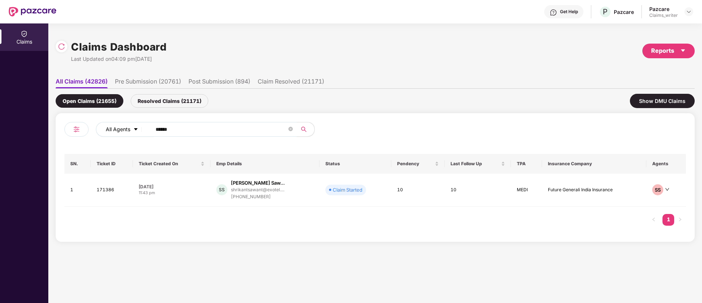
drag, startPoint x: 187, startPoint y: 130, endPoint x: 136, endPoint y: 126, distance: 50.7
click at [136, 126] on div "All Agents ******" at bounding box center [282, 129] width 373 height 15
paste input "text"
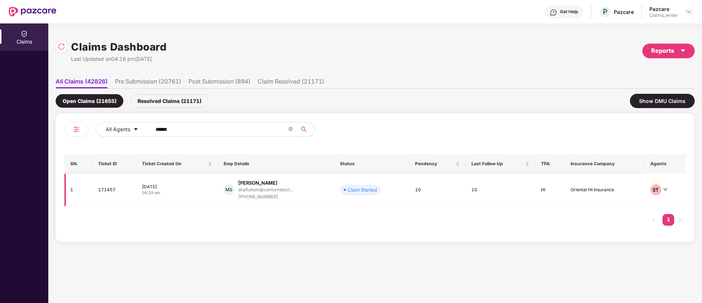
type input "******"
click at [108, 191] on td "171457" at bounding box center [114, 189] width 44 height 33
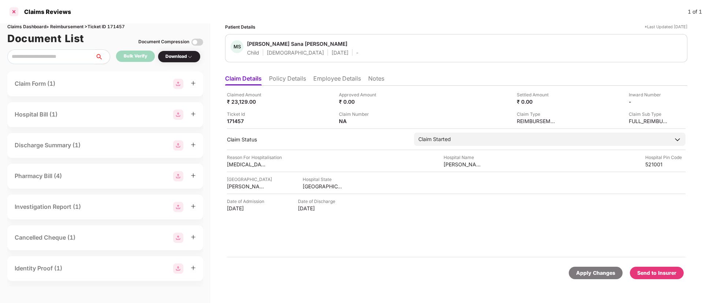
drag, startPoint x: 17, startPoint y: 10, endPoint x: 13, endPoint y: 14, distance: 5.4
click at [13, 14] on div at bounding box center [14, 12] width 12 height 12
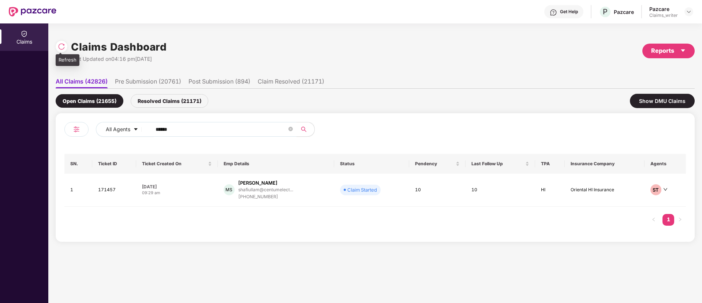
drag, startPoint x: 61, startPoint y: 50, endPoint x: 68, endPoint y: 49, distance: 7.4
click at [61, 49] on img at bounding box center [61, 46] width 7 height 7
click at [108, 187] on td "171457" at bounding box center [114, 189] width 44 height 33
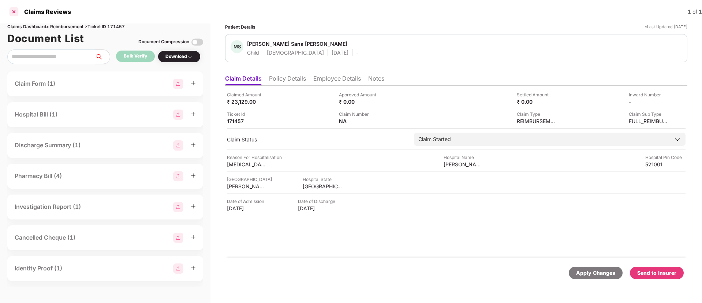
click at [14, 12] on div at bounding box center [14, 12] width 12 height 12
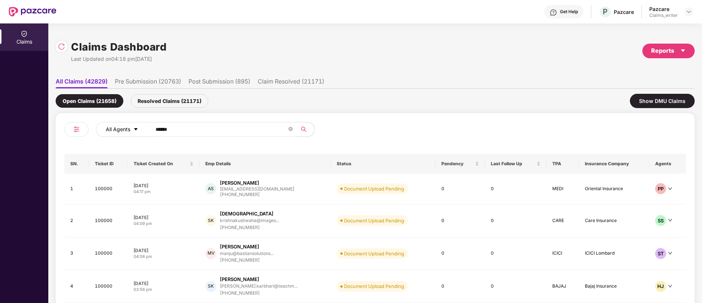
drag, startPoint x: 182, startPoint y: 131, endPoint x: 142, endPoint y: 129, distance: 40.3
click at [142, 129] on div "All Agents ******" at bounding box center [282, 129] width 373 height 15
paste input "text"
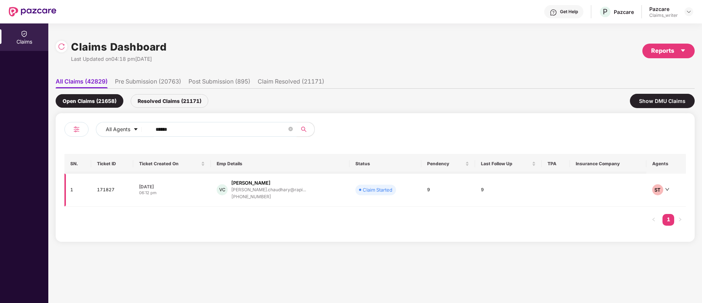
type input "******"
click at [96, 192] on td "171827" at bounding box center [112, 189] width 42 height 33
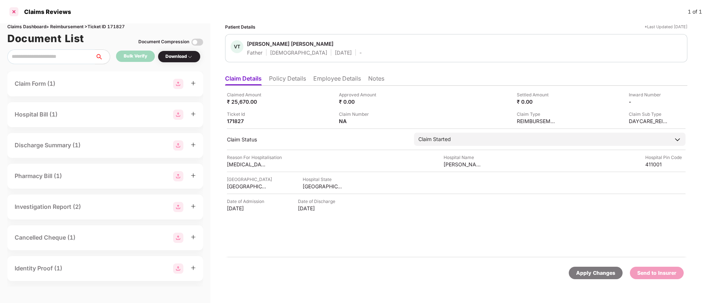
click at [14, 12] on div at bounding box center [14, 12] width 12 height 12
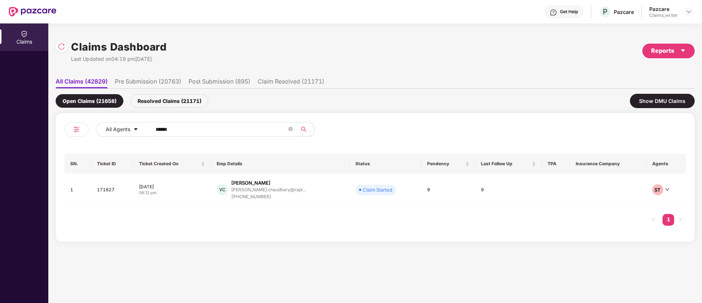
drag, startPoint x: 193, startPoint y: 127, endPoint x: 149, endPoint y: 125, distance: 43.6
click at [149, 125] on span "******" at bounding box center [222, 129] width 150 height 15
paste input "text"
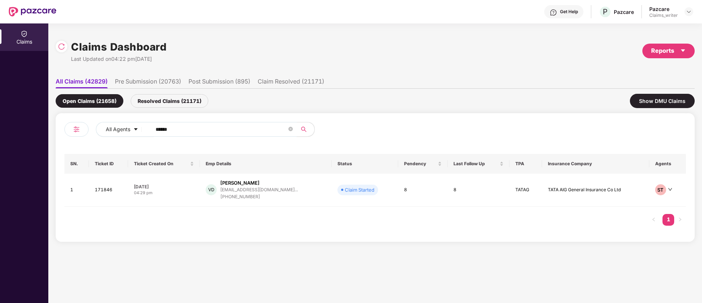
type input "******"
click at [107, 185] on td "171846" at bounding box center [108, 189] width 39 height 33
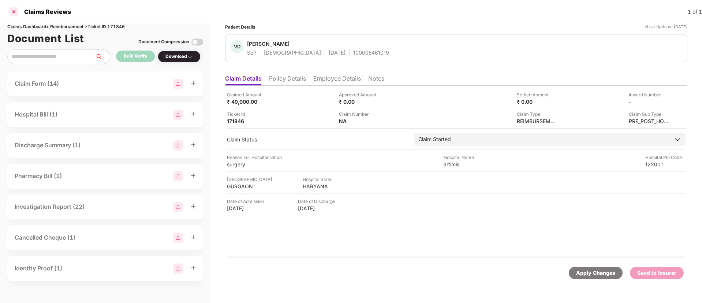
click at [15, 11] on div at bounding box center [14, 12] width 12 height 12
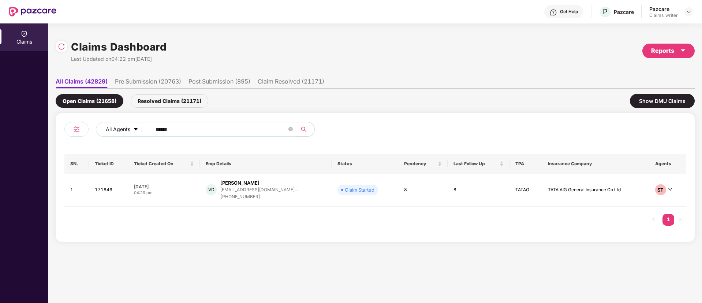
drag, startPoint x: 195, startPoint y: 134, endPoint x: 140, endPoint y: 130, distance: 55.0
click at [140, 130] on div "All Agents ******" at bounding box center [282, 129] width 373 height 15
paste input "text"
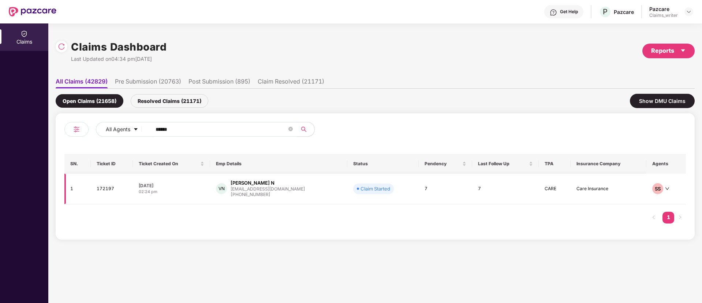
type input "******"
click at [104, 190] on td "172197" at bounding box center [112, 188] width 42 height 31
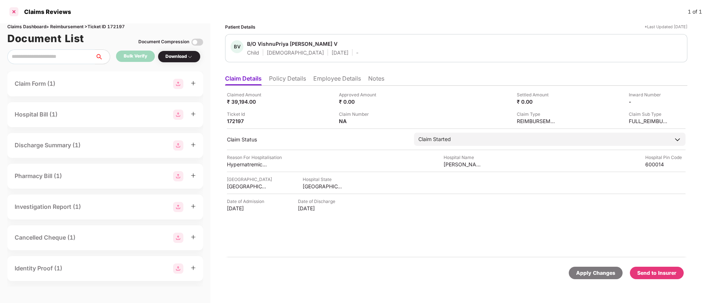
click at [16, 14] on div at bounding box center [14, 12] width 12 height 12
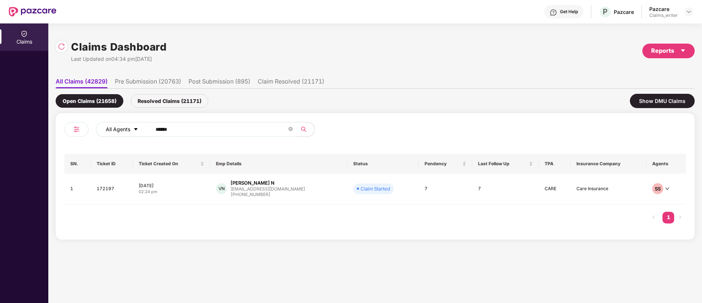
drag, startPoint x: 188, startPoint y: 131, endPoint x: 145, endPoint y: 129, distance: 43.2
click at [145, 129] on div "All Agents ******" at bounding box center [282, 129] width 373 height 15
paste input "text"
type input "******"
click at [105, 190] on td "165662" at bounding box center [112, 189] width 42 height 33
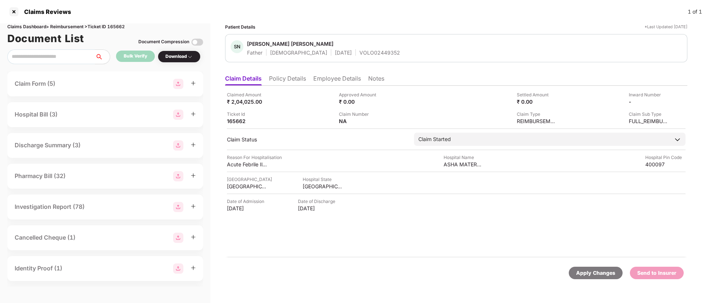
drag, startPoint x: 15, startPoint y: 12, endPoint x: 78, endPoint y: 30, distance: 65.8
click at [15, 12] on div at bounding box center [14, 12] width 12 height 12
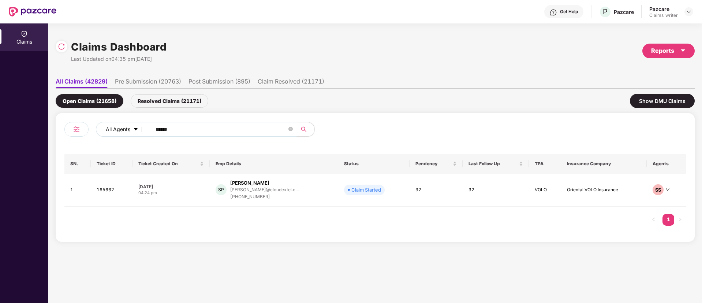
drag, startPoint x: 185, startPoint y: 131, endPoint x: 125, endPoint y: 131, distance: 59.6
click at [125, 131] on div "All Agents ******" at bounding box center [282, 129] width 373 height 15
paste input "text"
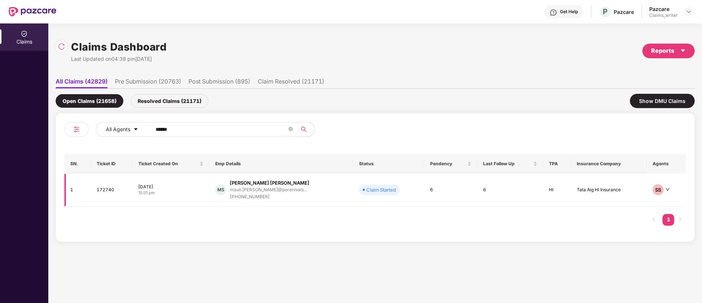
type input "******"
click at [102, 194] on td "172740" at bounding box center [112, 189] width 42 height 33
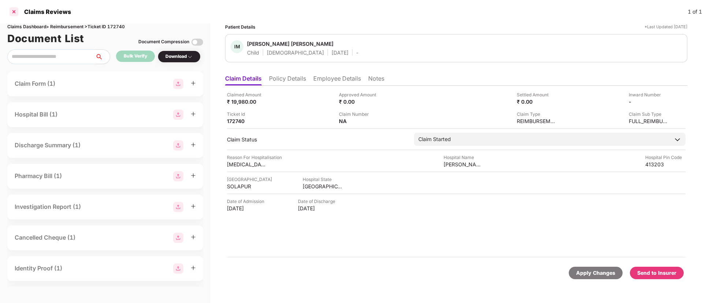
click at [12, 12] on div at bounding box center [14, 12] width 12 height 12
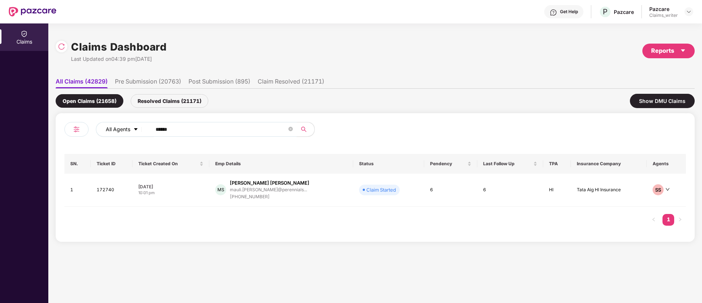
drag, startPoint x: 162, startPoint y: 131, endPoint x: 135, endPoint y: 128, distance: 26.9
click at [135, 128] on div "All Agents ******" at bounding box center [282, 129] width 373 height 15
paste input "text"
type input "******"
click at [110, 190] on td "172955" at bounding box center [112, 189] width 42 height 33
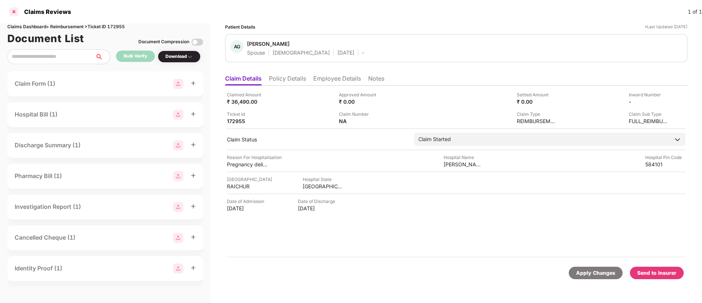
click at [15, 13] on div at bounding box center [14, 12] width 12 height 12
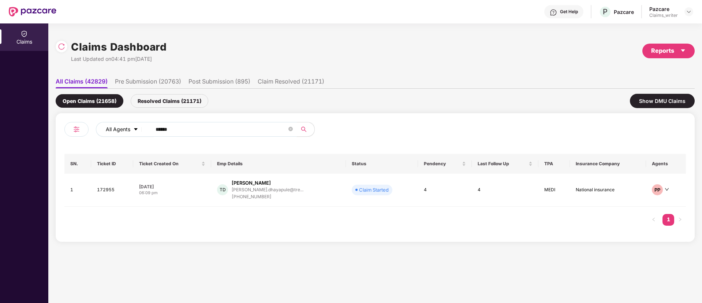
drag, startPoint x: 193, startPoint y: 128, endPoint x: 133, endPoint y: 127, distance: 60.0
click at [133, 127] on div "All Agents ******" at bounding box center [282, 129] width 373 height 15
paste input "text"
type input "******"
click at [111, 193] on td "172956" at bounding box center [112, 189] width 42 height 33
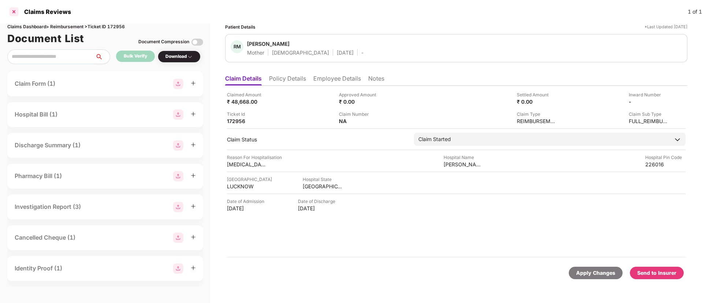
click at [15, 10] on div at bounding box center [14, 12] width 12 height 12
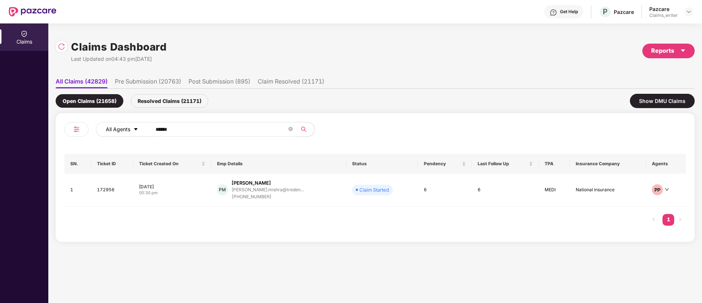
drag, startPoint x: 187, startPoint y: 132, endPoint x: 131, endPoint y: 130, distance: 56.0
click at [131, 130] on div "All Agents ******" at bounding box center [282, 129] width 373 height 15
paste input "text"
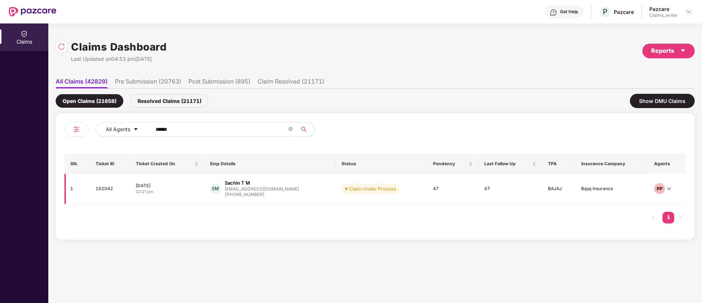
type input "******"
click at [98, 191] on td "162042" at bounding box center [110, 188] width 40 height 31
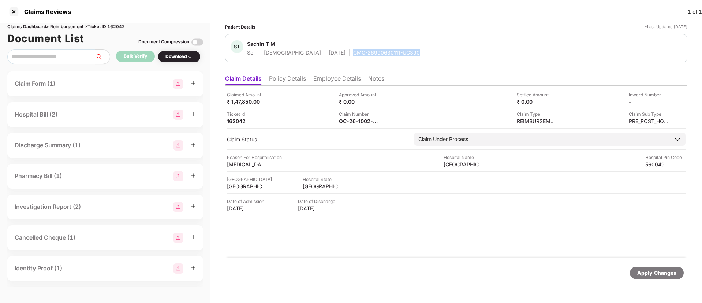
drag, startPoint x: 322, startPoint y: 53, endPoint x: 386, endPoint y: 53, distance: 64.4
click at [386, 53] on div "GMC-26990630111-UG390" at bounding box center [386, 52] width 67 height 7
copy div "GMC-26990630111-UG390"
click at [323, 78] on li "Employee Details" at bounding box center [337, 80] width 48 height 11
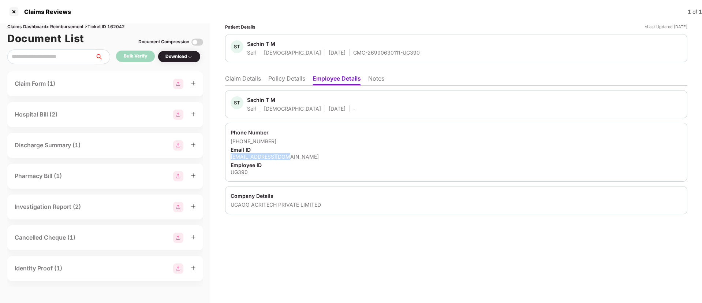
drag, startPoint x: 230, startPoint y: 156, endPoint x: 293, endPoint y: 157, distance: 63.3
click at [293, 157] on div "Phone Number +918277788033 Email ID ssachintm@gmail.com Employee ID UG390" at bounding box center [456, 152] width 462 height 59
copy div "ssachintm@gmail.com"
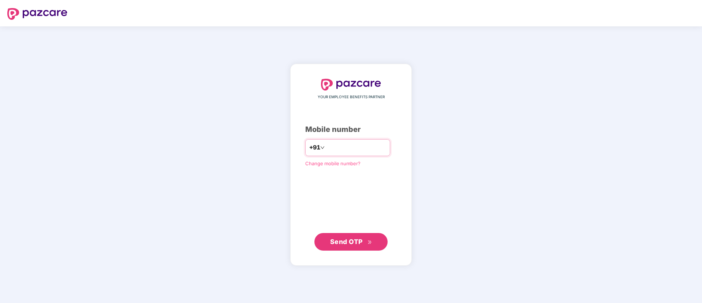
type input "**********"
click at [345, 233] on button "Send OTP" at bounding box center [350, 241] width 73 height 18
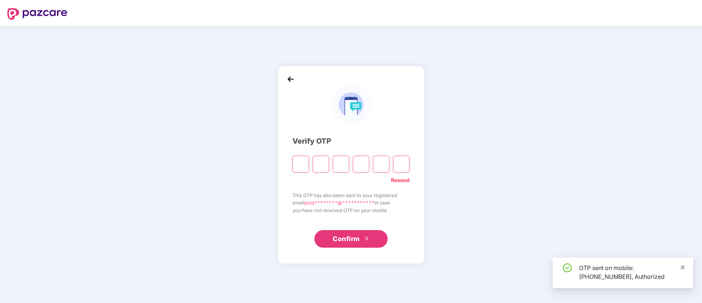
click at [680, 269] on icon "close" at bounding box center [682, 267] width 5 height 5
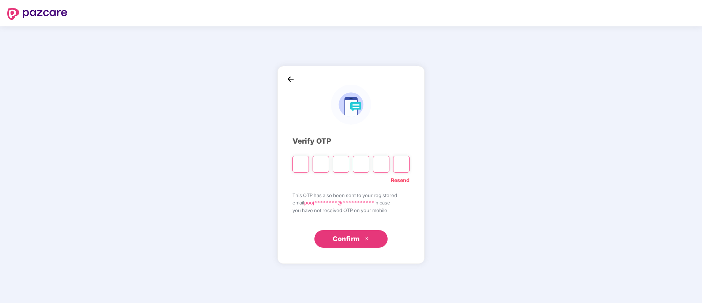
click at [321, 161] on input "Digit 2" at bounding box center [320, 164] width 16 height 17
type input "*"
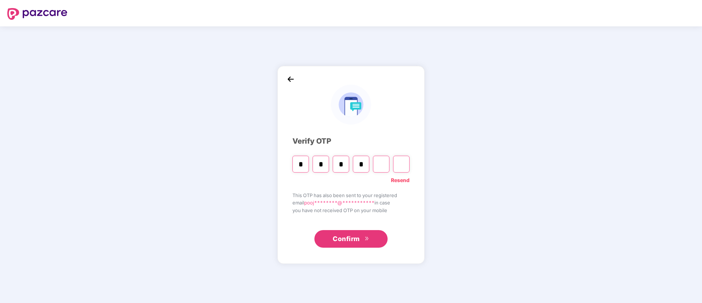
type input "*"
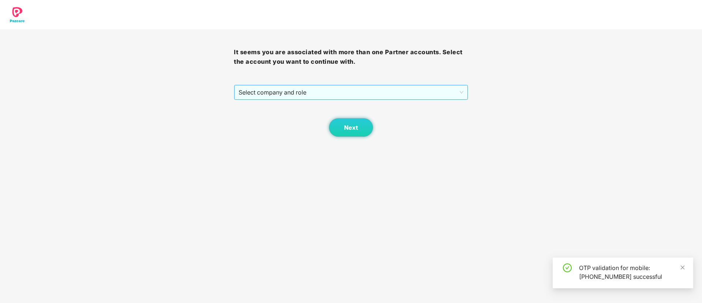
click at [288, 92] on span "Select company and role" at bounding box center [351, 92] width 224 height 14
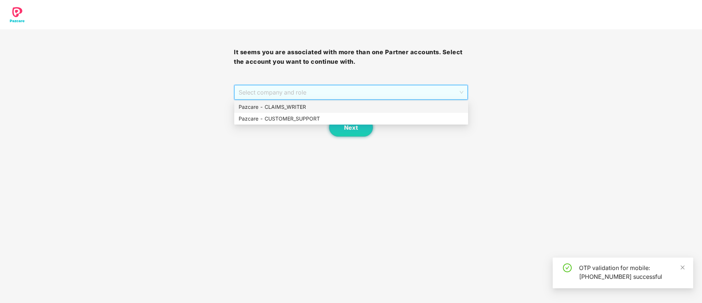
click at [282, 109] on div "Pazcare - CLAIMS_WRITER" at bounding box center [351, 107] width 225 height 8
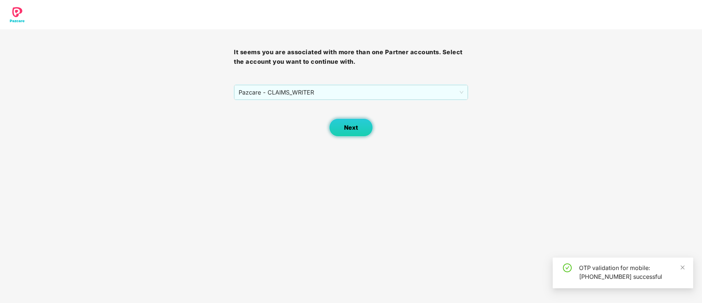
click at [351, 128] on span "Next" at bounding box center [351, 127] width 14 height 7
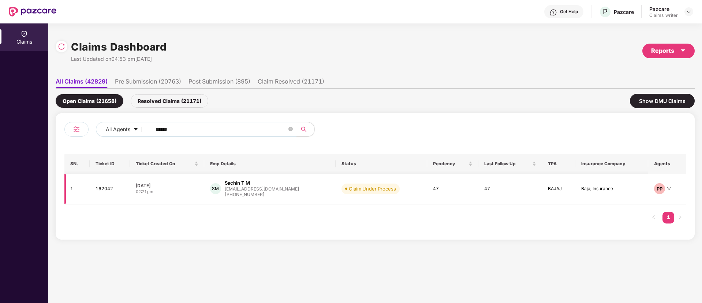
click at [103, 193] on td "162042" at bounding box center [110, 188] width 40 height 31
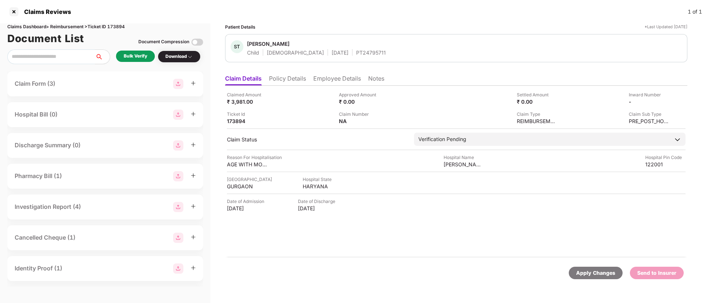
click at [325, 80] on li "Employee Details" at bounding box center [337, 80] width 48 height 11
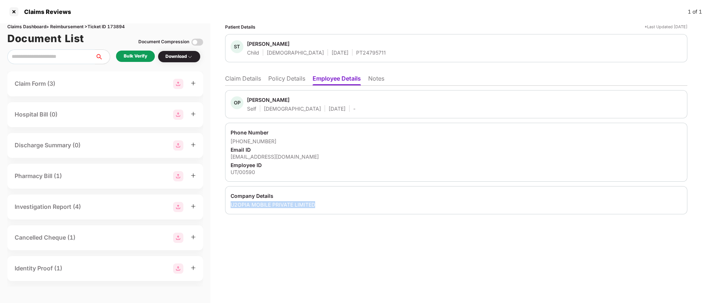
drag, startPoint x: 255, startPoint y: 202, endPoint x: 318, endPoint y: 203, distance: 62.9
click at [318, 203] on div "Company Details U2OPIA MOBILE PRIVATE LIMITED" at bounding box center [456, 200] width 462 height 28
copy div "U2OPIA MOBILE PRIVATE LIMITED"
click at [243, 169] on div "UT/00590" at bounding box center [456, 171] width 451 height 7
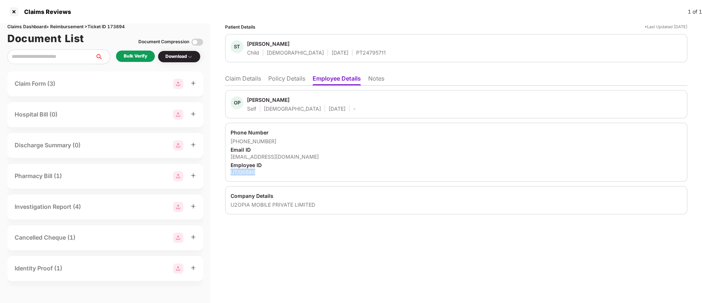
drag, startPoint x: 228, startPoint y: 170, endPoint x: 259, endPoint y: 170, distance: 30.7
click at [259, 170] on div "Phone Number [PHONE_NUMBER] Email ID [EMAIL_ADDRESS][DOMAIN_NAME] Employee ID U…" at bounding box center [456, 152] width 462 height 59
copy div "UT/00590"
click at [244, 81] on li "Claim Details" at bounding box center [243, 80] width 36 height 11
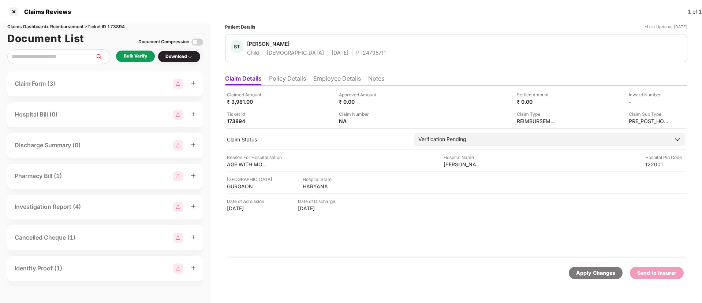
click at [326, 79] on li "Employee Details" at bounding box center [337, 80] width 48 height 11
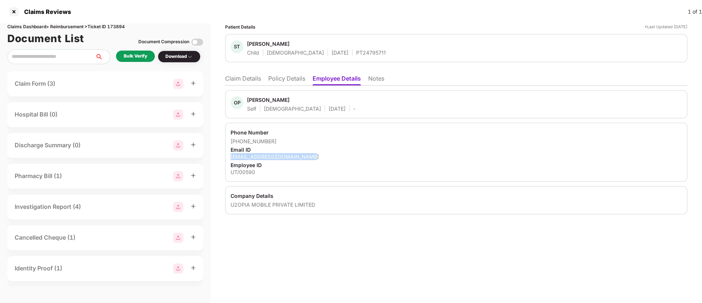
drag, startPoint x: 231, startPoint y: 156, endPoint x: 321, endPoint y: 156, distance: 90.4
click at [321, 156] on div "Phone Number [PHONE_NUMBER] Email ID [EMAIL_ADDRESS][DOMAIN_NAME] Employee ID U…" at bounding box center [456, 152] width 462 height 59
copy div "[EMAIL_ADDRESS][DOMAIN_NAME]"
click at [249, 81] on li "Claim Details" at bounding box center [243, 80] width 36 height 11
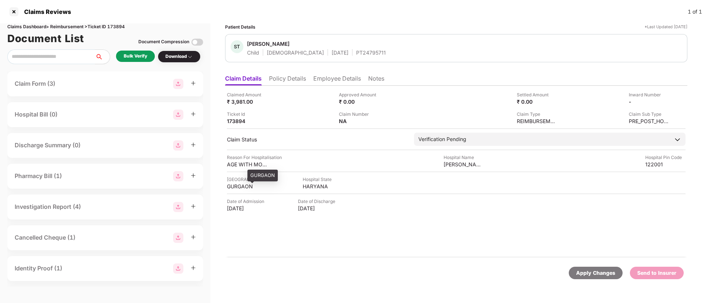
click at [239, 184] on div "GURGAON" at bounding box center [247, 186] width 40 height 7
copy div "GURGAON"
click at [308, 186] on div "HARYANA" at bounding box center [323, 186] width 40 height 7
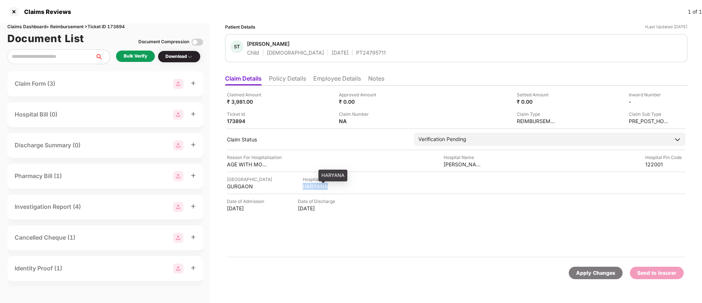
copy div "HARYANA"
drag, startPoint x: 443, startPoint y: 164, endPoint x: 496, endPoint y: 164, distance: 53.1
click at [496, 164] on div "Reason For Hospitalisation AGE WITH MODERATE DEHYDRATION Hospital Name [PERSON_…" at bounding box center [456, 161] width 458 height 14
copy div "[PERSON_NAME][GEOGRAPHIC_DATA]"
click at [135, 59] on div "Bulk Verify" at bounding box center [135, 56] width 23 height 7
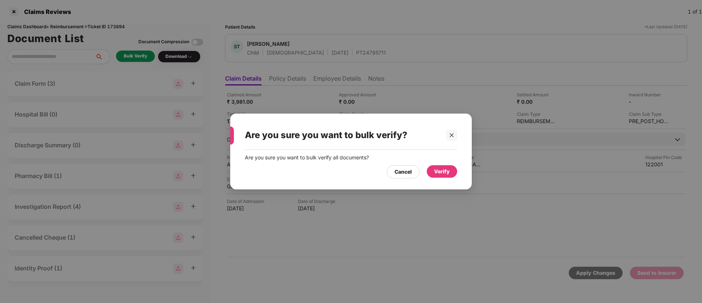
click at [436, 171] on div "Verify" at bounding box center [442, 171] width 16 height 8
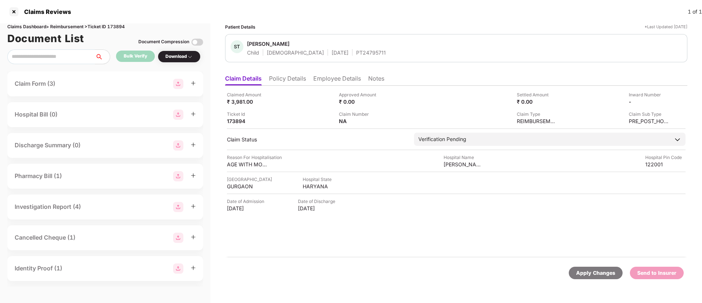
click at [179, 52] on div "Download" at bounding box center [179, 56] width 43 height 12
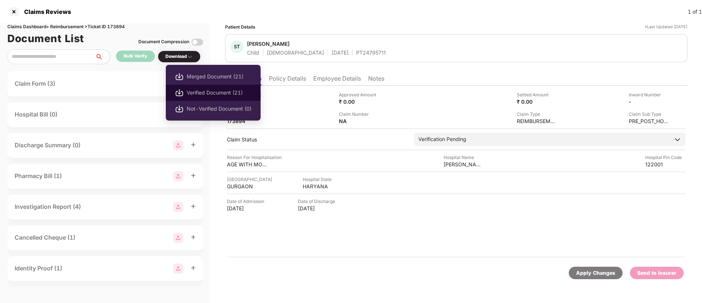
click at [195, 92] on span "Verified Document (21)" at bounding box center [219, 93] width 65 height 8
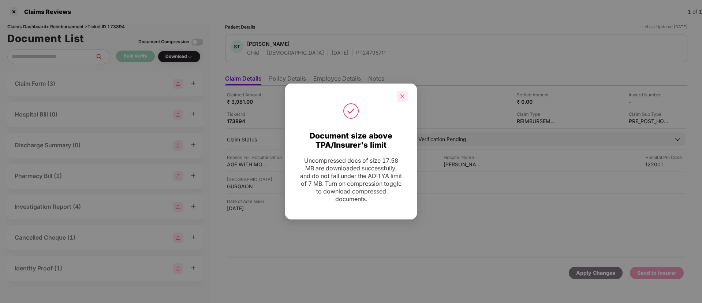
click at [405, 94] on div at bounding box center [402, 96] width 11 height 11
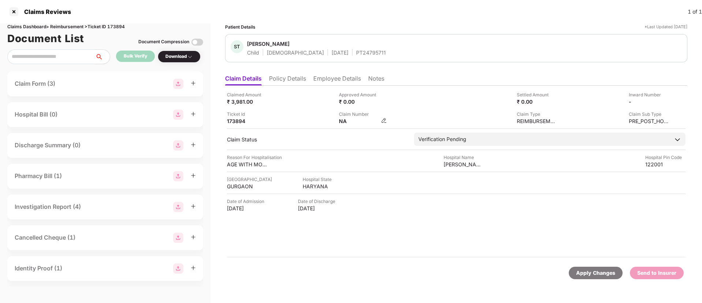
click at [384, 120] on img at bounding box center [384, 120] width 6 height 6
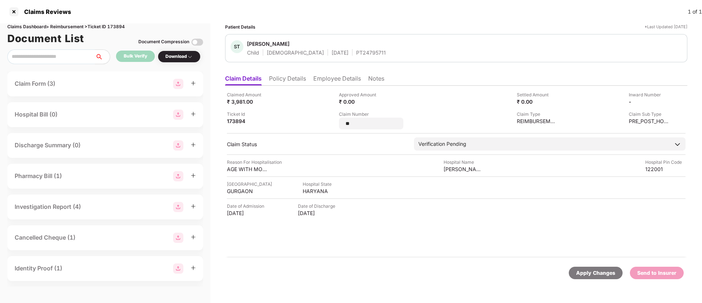
drag, startPoint x: 359, startPoint y: 126, endPoint x: 331, endPoint y: 126, distance: 28.5
click at [331, 126] on div "Claimed Amount ₹ 3,981.00 Approved Amount ₹ 0.00 Settled Amount ₹ 0.00 Inward N…" at bounding box center [456, 110] width 458 height 38
type input "**********"
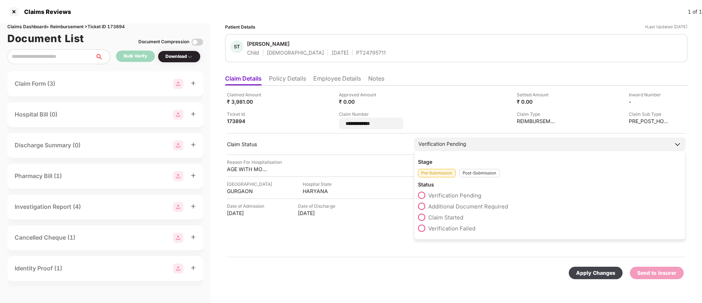
click at [473, 172] on div "Post-Submission" at bounding box center [479, 173] width 40 height 8
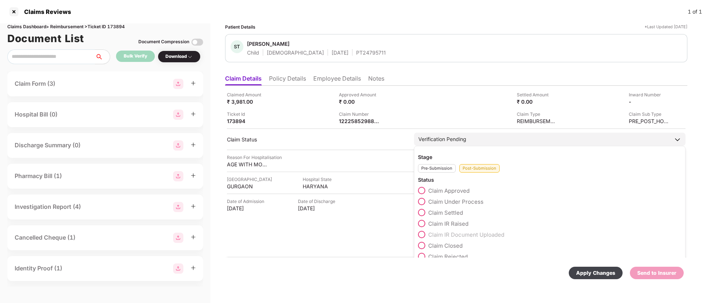
click at [423, 203] on span at bounding box center [421, 201] width 7 height 7
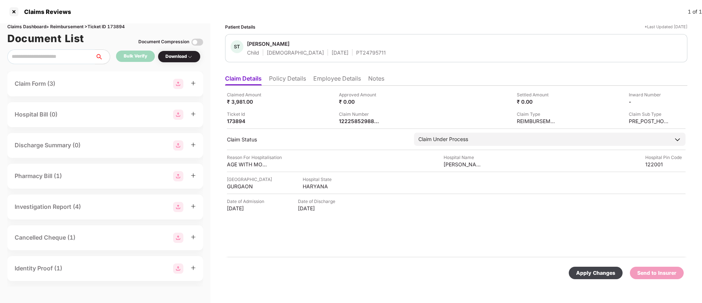
click at [588, 269] on div "Apply Changes" at bounding box center [595, 273] width 39 height 8
click at [382, 119] on img at bounding box center [384, 120] width 6 height 6
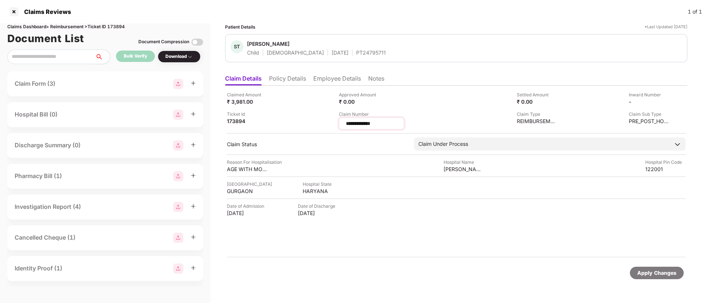
click at [361, 125] on input "**********" at bounding box center [371, 124] width 53 height 8
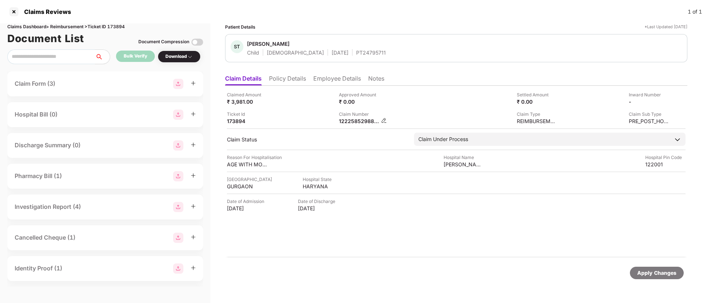
click at [383, 120] on img at bounding box center [384, 120] width 6 height 6
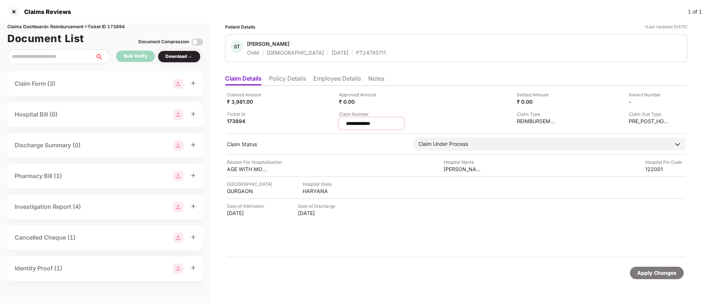
click at [362, 123] on input "**********" at bounding box center [371, 124] width 53 height 8
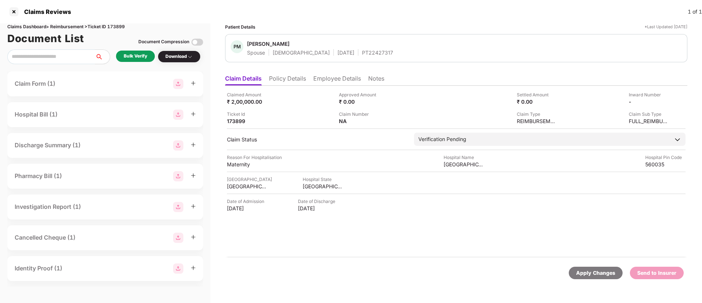
click at [341, 79] on li "Employee Details" at bounding box center [337, 80] width 48 height 11
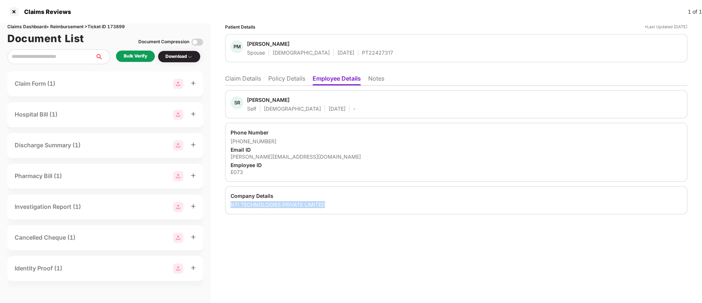
drag, startPoint x: 229, startPoint y: 201, endPoint x: 332, endPoint y: 201, distance: 103.2
click at [332, 201] on div "Company Details NTI TECHNOLOGIES PRIVATE LIMITED" at bounding box center [456, 200] width 462 height 28
copy div "NTI TECHNOLOGIES PRIVATE LIMITED"
click at [239, 169] on div "E073" at bounding box center [456, 171] width 451 height 7
click at [237, 169] on div "E073" at bounding box center [456, 171] width 451 height 7
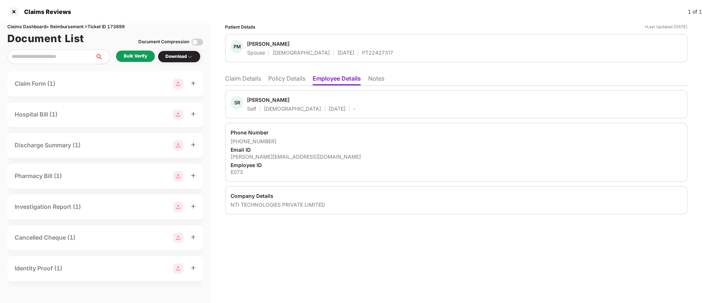
click at [234, 174] on div "E073" at bounding box center [456, 171] width 451 height 7
copy div "E073"
click at [241, 82] on li "Claim Details" at bounding box center [243, 80] width 36 height 11
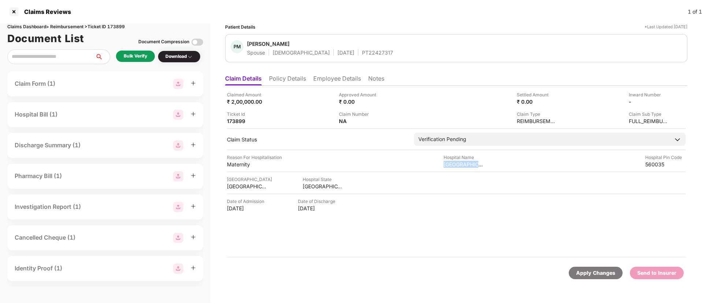
drag, startPoint x: 442, startPoint y: 164, endPoint x: 488, endPoint y: 164, distance: 46.8
click at [488, 164] on div "Reason For Hospitalisation Maternity Hospital Name [GEOGRAPHIC_DATA] Pin Code 5…" at bounding box center [456, 161] width 458 height 14
copy div "Cloudnine Hospita"
click at [240, 161] on div "Maternity" at bounding box center [247, 164] width 40 height 7
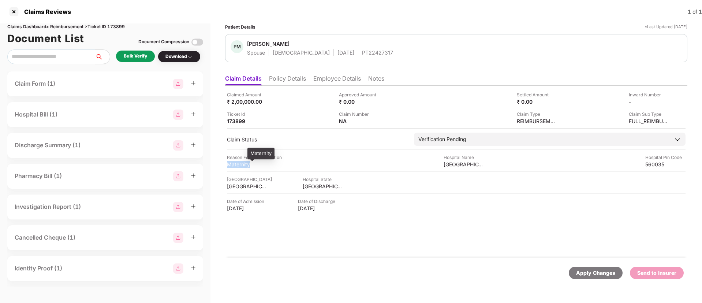
copy div "Maternity"
click at [238, 185] on div "BANGALORE" at bounding box center [247, 186] width 40 height 7
copy div "BANGALORE"
click at [312, 186] on div "KARNATAKA" at bounding box center [323, 186] width 40 height 7
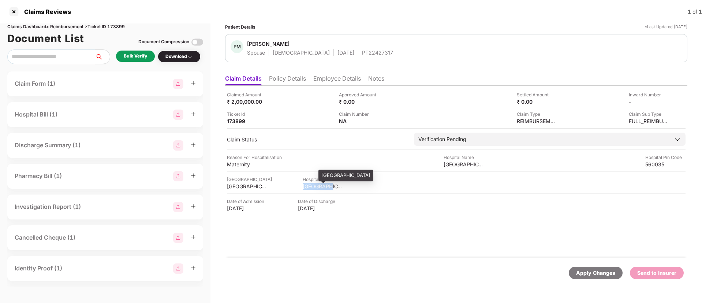
click at [312, 186] on div "KARNATAKA" at bounding box center [323, 186] width 40 height 7
copy div "KARNATAKA"
drag, startPoint x: 445, startPoint y: 161, endPoint x: 502, endPoint y: 166, distance: 56.9
click at [502, 166] on div "Reason For Hospitalisation Maternity Hospital Name Cloudnine Hospital Hospital …" at bounding box center [456, 161] width 458 height 14
copy div "Cloudnine Hospital"
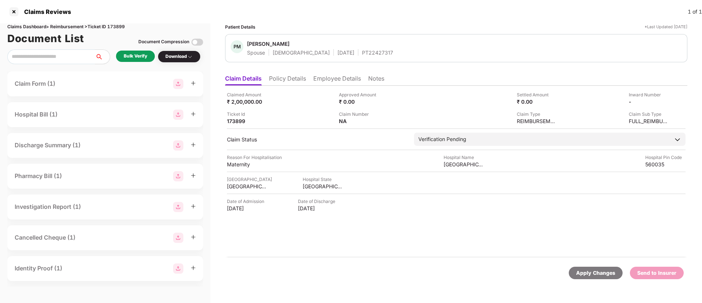
click at [135, 54] on div "Bulk Verify" at bounding box center [135, 56] width 23 height 7
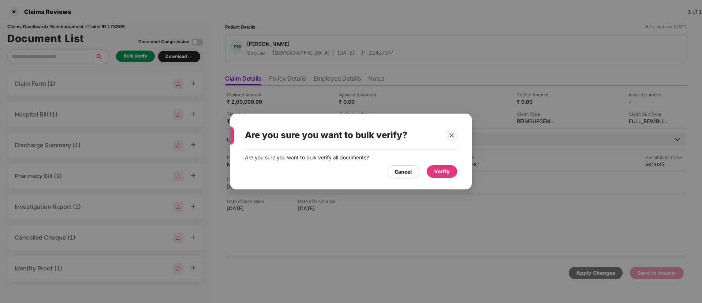
click at [438, 172] on div "Verify" at bounding box center [442, 171] width 16 height 8
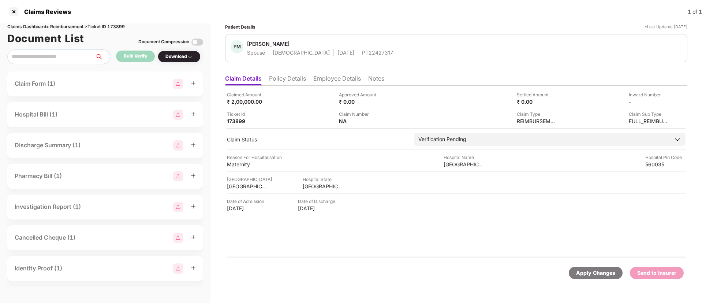
click at [172, 55] on div "Download" at bounding box center [178, 56] width 27 height 7
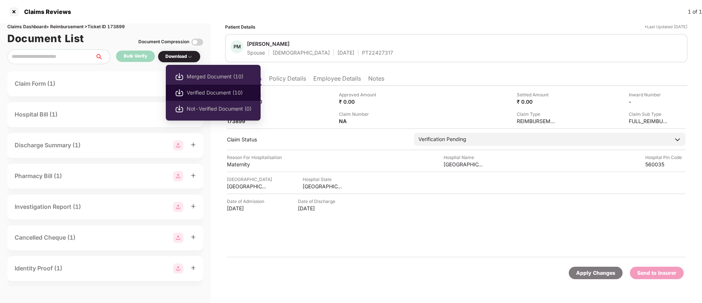
click at [203, 93] on span "Verified Document (10)" at bounding box center [219, 93] width 65 height 8
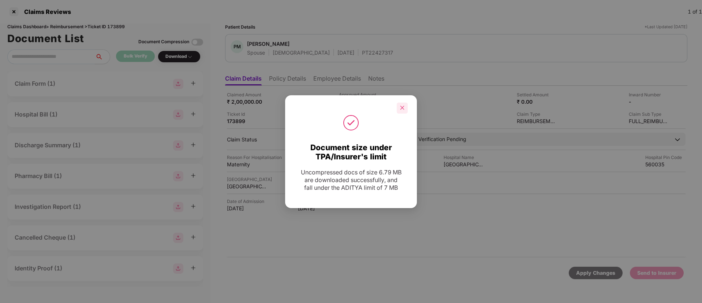
click at [404, 107] on icon "close" at bounding box center [402, 107] width 5 height 5
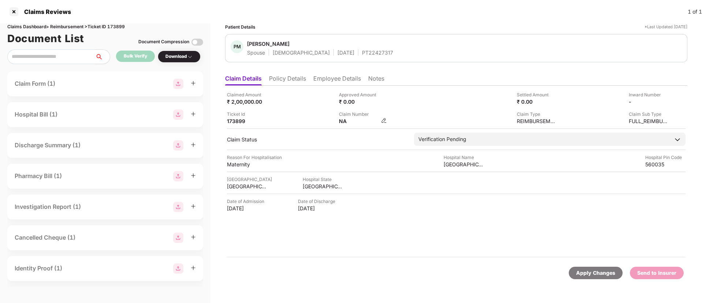
click at [384, 121] on img at bounding box center [384, 120] width 6 height 6
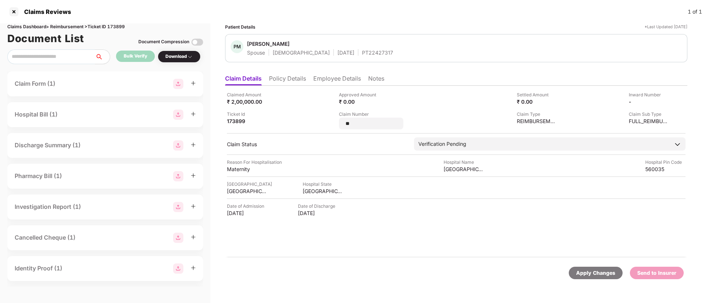
drag, startPoint x: 357, startPoint y: 122, endPoint x: 334, endPoint y: 120, distance: 23.2
click at [334, 120] on div "Claimed Amount ₹ 2,00,000.00 Approved Amount ₹ 0.00 Settled Amount ₹ 0.00 Inwar…" at bounding box center [456, 110] width 458 height 38
type input "**********"
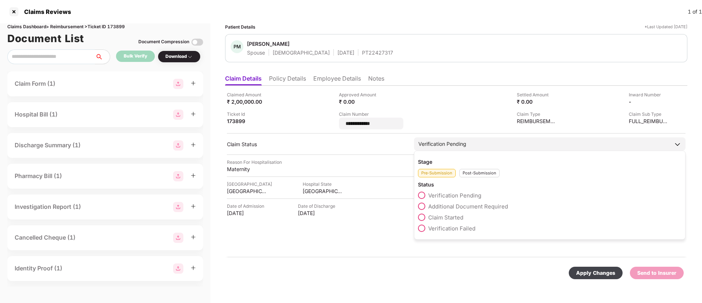
click at [475, 174] on div "Stage Pre-Submission Post-Submission Status Verification Pending Additional Doc…" at bounding box center [549, 194] width 271 height 89
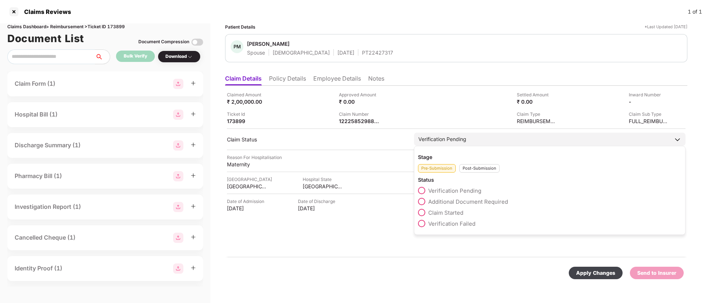
click at [474, 167] on div "Post-Submission" at bounding box center [479, 168] width 40 height 8
click at [423, 201] on span at bounding box center [421, 201] width 7 height 7
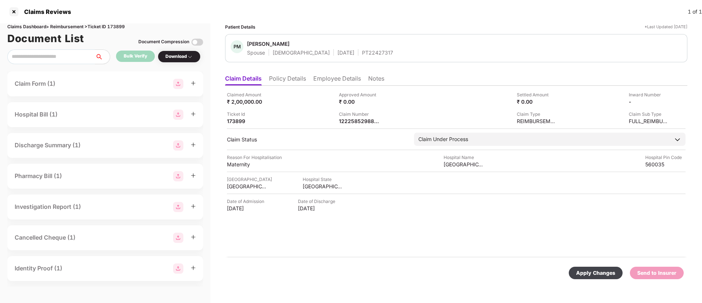
click at [590, 267] on div "Apply Changes" at bounding box center [596, 272] width 54 height 12
click at [681, 266] on icon "close" at bounding box center [682, 267] width 5 height 5
click at [383, 119] on img at bounding box center [384, 120] width 6 height 6
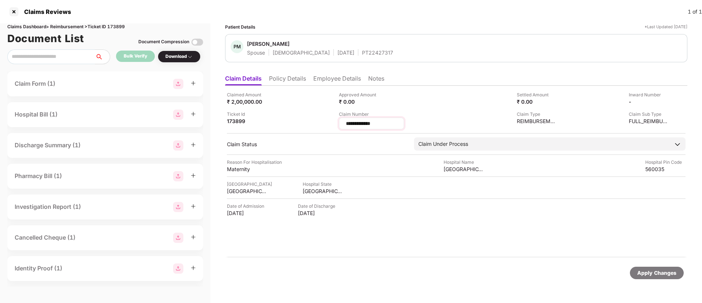
click at [364, 124] on input "**********" at bounding box center [371, 124] width 53 height 8
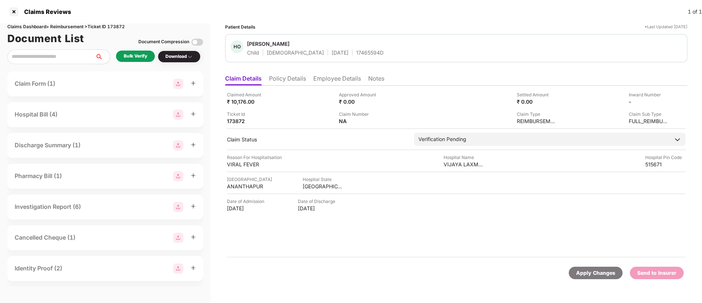
click at [136, 56] on div "Bulk Verify" at bounding box center [135, 56] width 23 height 7
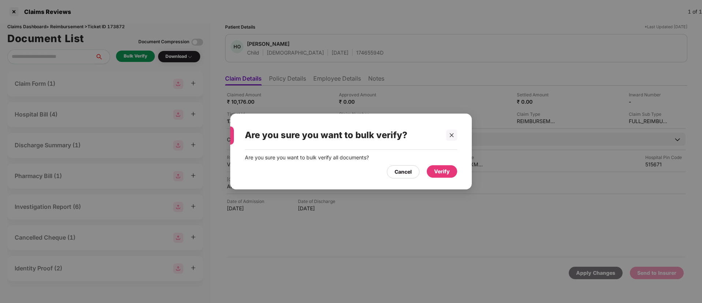
click at [441, 171] on div "Verify" at bounding box center [442, 171] width 16 height 8
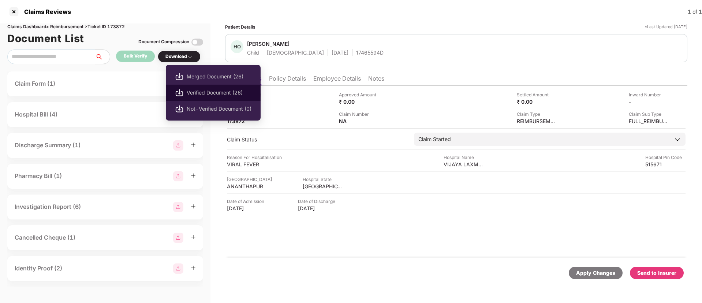
click at [202, 89] on span "Verified Document (26)" at bounding box center [219, 93] width 65 height 8
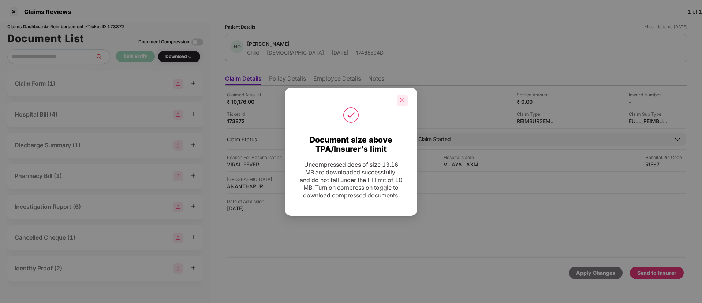
click at [400, 97] on icon "close" at bounding box center [402, 99] width 5 height 5
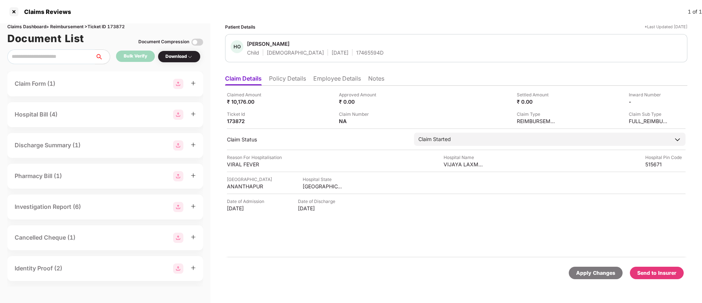
click at [653, 267] on div "Send to Insurer" at bounding box center [657, 272] width 54 height 12
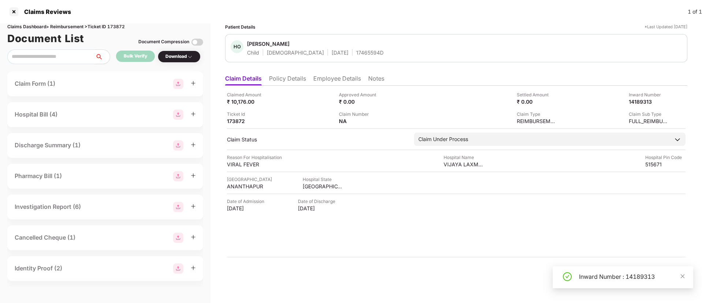
click at [295, 79] on li "Policy Details" at bounding box center [287, 80] width 37 height 11
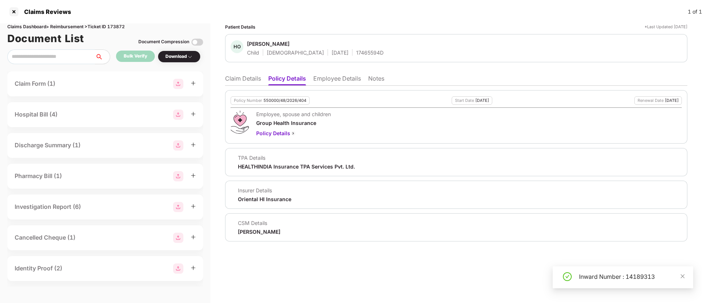
click at [330, 77] on li "Employee Details" at bounding box center [337, 80] width 48 height 11
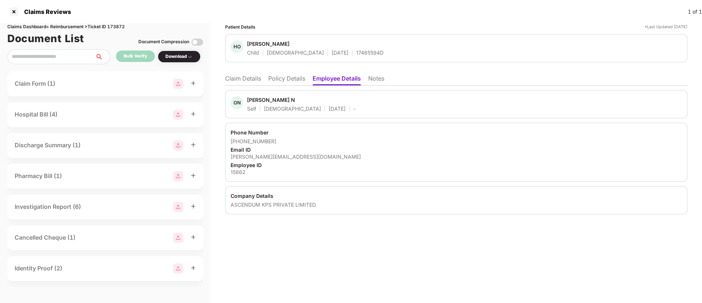
click at [241, 78] on li "Claim Details" at bounding box center [243, 80] width 36 height 11
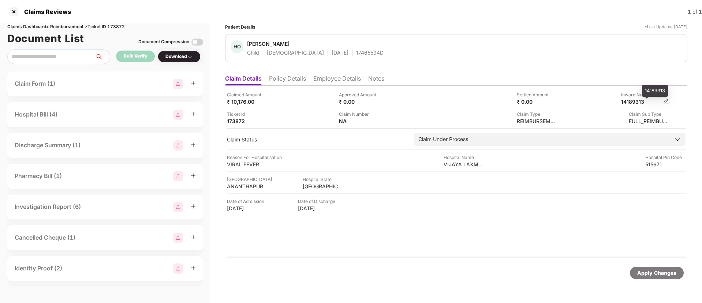
click at [632, 102] on div "14189313" at bounding box center [641, 101] width 40 height 7
copy div "14189313"
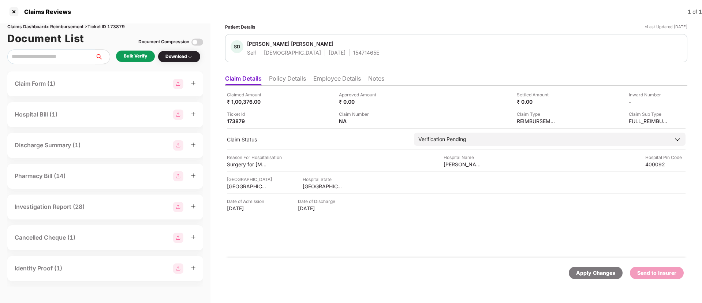
click at [134, 56] on div "Bulk Verify" at bounding box center [135, 56] width 23 height 7
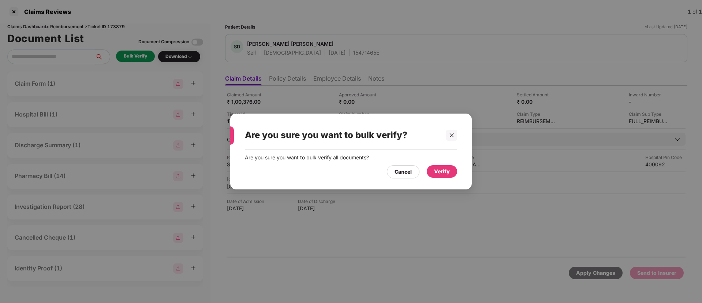
click at [443, 171] on div "Verify" at bounding box center [442, 171] width 16 height 8
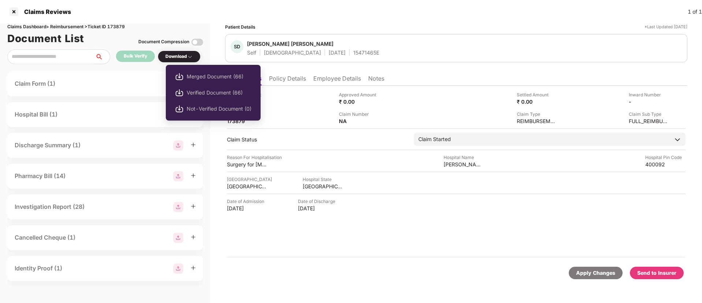
click at [177, 56] on div "Download" at bounding box center [178, 56] width 27 height 7
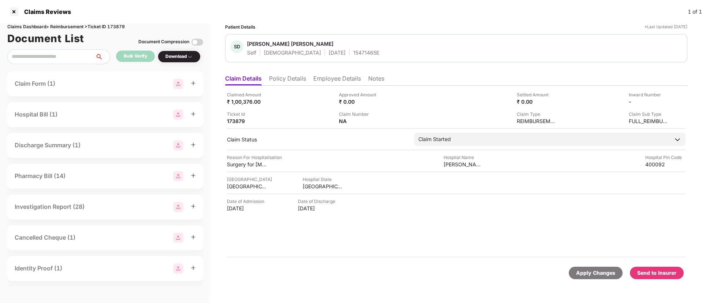
click at [177, 56] on div "Download" at bounding box center [178, 56] width 27 height 7
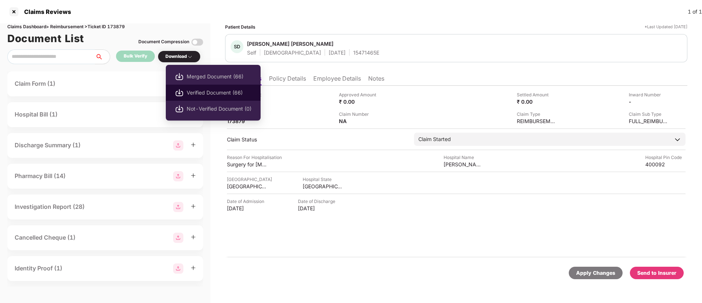
click at [194, 93] on span "Verified Document (66)" at bounding box center [219, 93] width 65 height 8
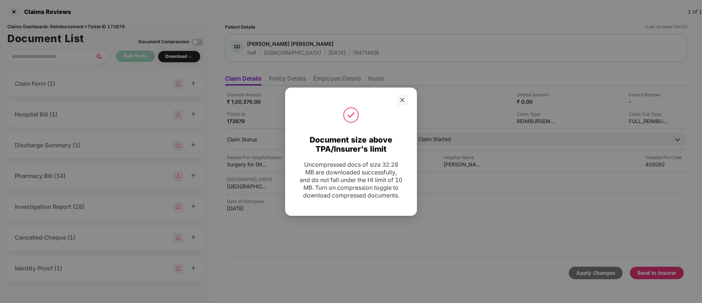
click at [409, 95] on div at bounding box center [351, 100] width 132 height 11
click at [404, 97] on icon "close" at bounding box center [402, 99] width 5 height 5
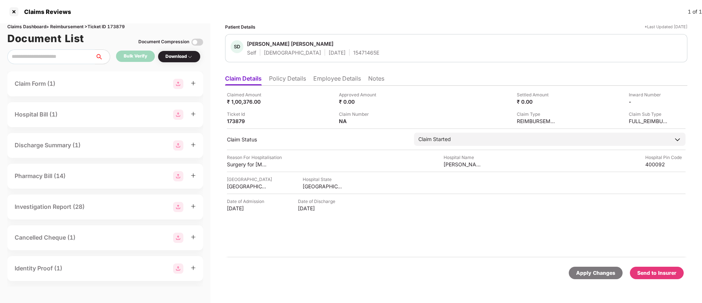
click at [661, 273] on div "Send to Insurer" at bounding box center [656, 273] width 39 height 8
click at [299, 83] on li "Policy Details" at bounding box center [287, 80] width 37 height 11
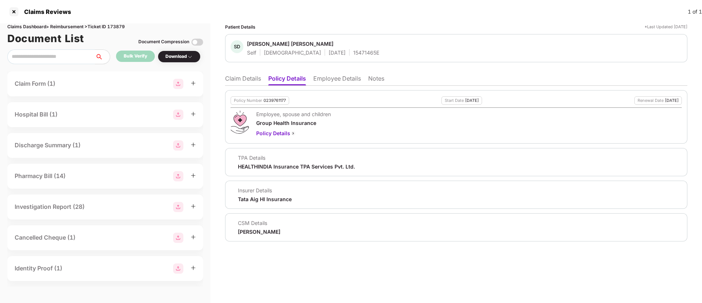
click at [251, 82] on li "Claim Details" at bounding box center [243, 80] width 36 height 11
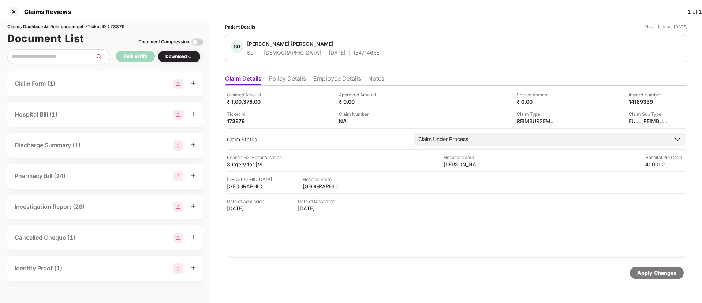
click at [284, 79] on li "Policy Details" at bounding box center [287, 80] width 37 height 11
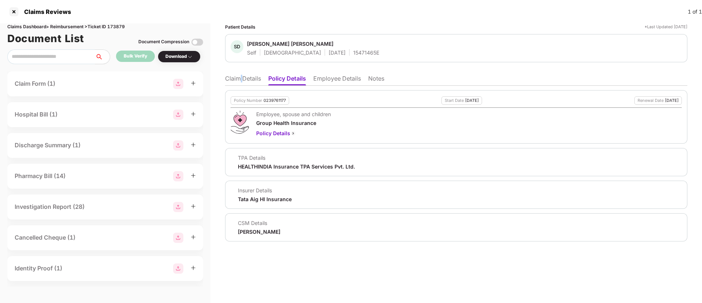
click at [241, 84] on li "Claim Details" at bounding box center [243, 80] width 36 height 11
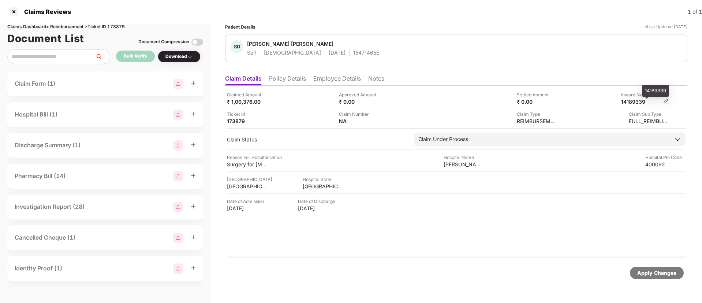
click at [634, 100] on div "14189339" at bounding box center [641, 101] width 40 height 7
copy div "14189339"
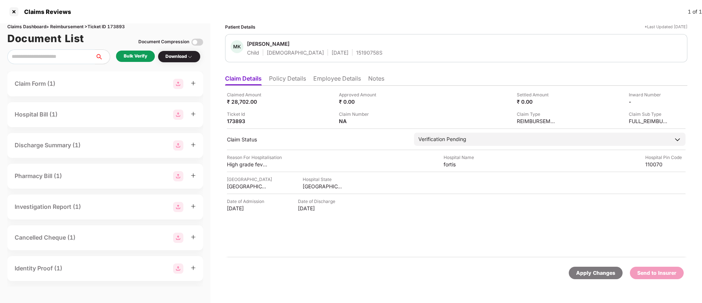
click at [142, 54] on div "Bulk Verify" at bounding box center [135, 56] width 23 height 7
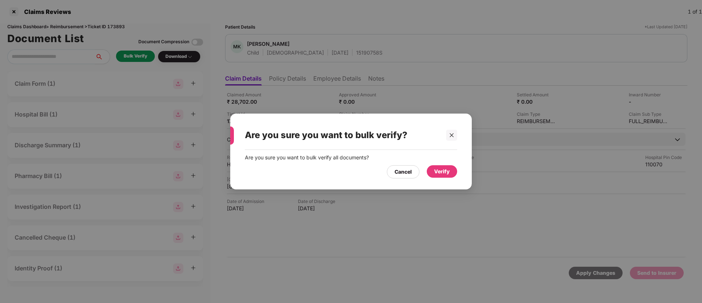
click at [439, 175] on div "Verify" at bounding box center [442, 171] width 30 height 12
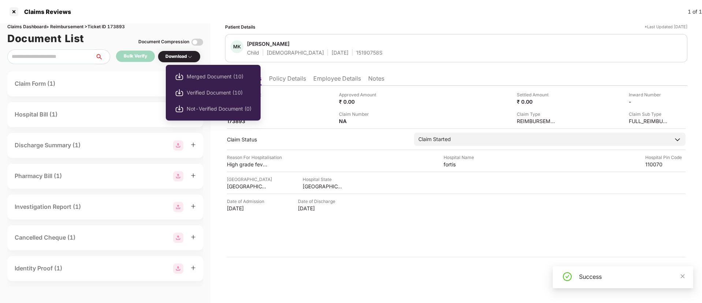
click at [176, 54] on div "Download" at bounding box center [178, 56] width 27 height 7
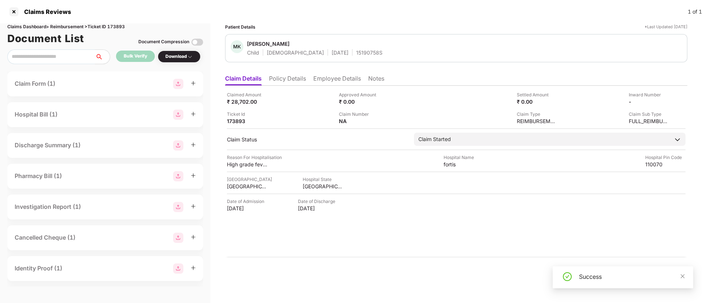
click at [176, 54] on div "Download" at bounding box center [178, 56] width 27 height 7
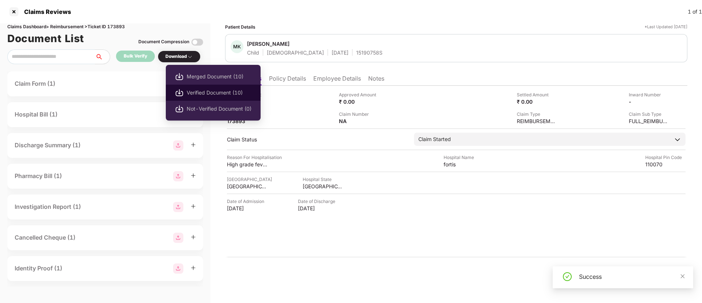
click at [201, 92] on span "Verified Document (10)" at bounding box center [219, 93] width 65 height 8
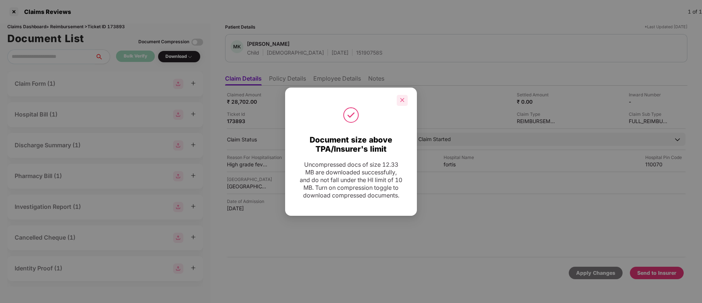
click at [404, 97] on icon "close" at bounding box center [402, 99] width 5 height 5
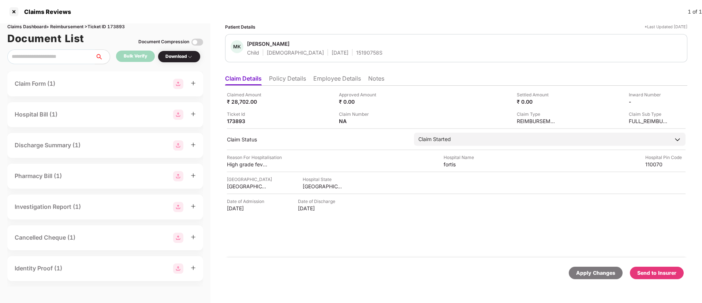
click at [653, 268] on div "Send to Insurer" at bounding box center [657, 272] width 54 height 12
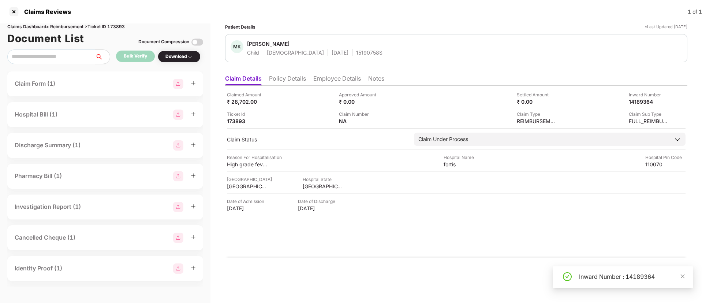
click at [282, 81] on li "Policy Details" at bounding box center [287, 80] width 37 height 11
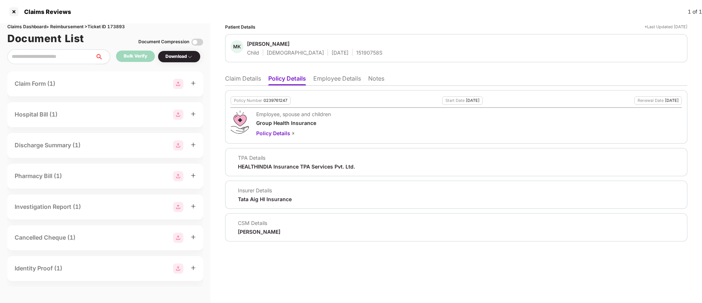
click at [253, 78] on li "Claim Details" at bounding box center [243, 80] width 36 height 11
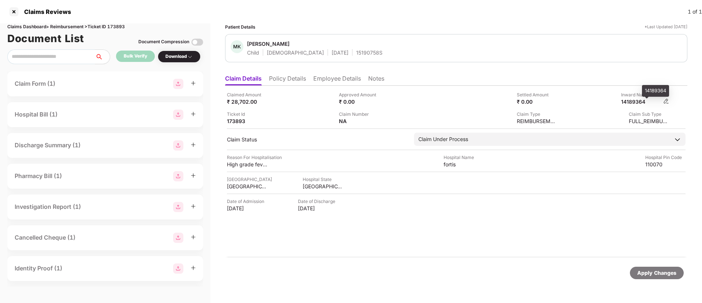
click at [638, 101] on div "14189364" at bounding box center [641, 101] width 40 height 7
copy div "14189364"
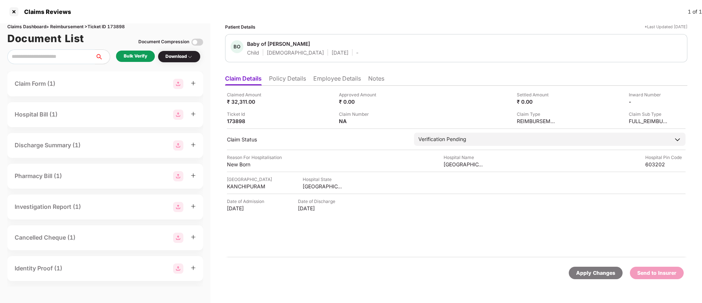
click at [321, 79] on li "Employee Details" at bounding box center [337, 80] width 48 height 11
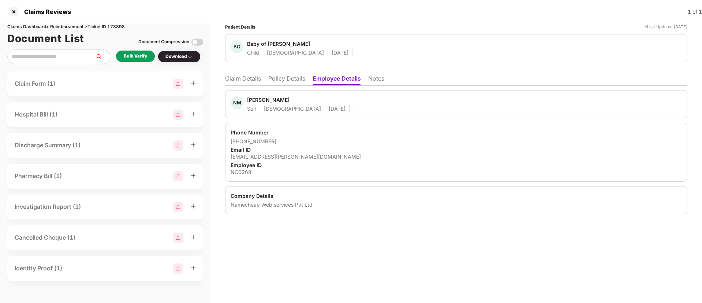
click at [280, 80] on li "Policy Details" at bounding box center [286, 80] width 37 height 11
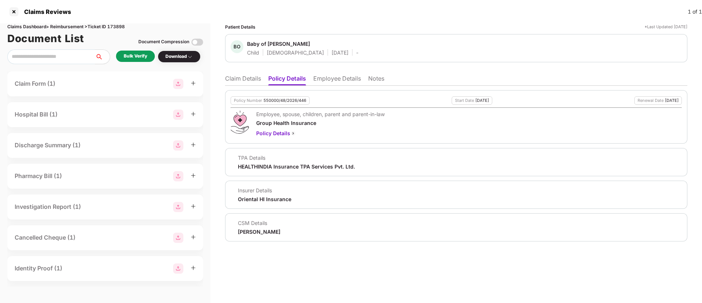
drag, startPoint x: 235, startPoint y: 232, endPoint x: 281, endPoint y: 231, distance: 45.4
click at [281, 231] on div "CSM Details [PERSON_NAME]" at bounding box center [456, 227] width 451 height 16
copy div "[PERSON_NAME]"
drag, startPoint x: 248, startPoint y: 44, endPoint x: 320, endPoint y: 46, distance: 72.1
click at [320, 46] on span "Baby of [PERSON_NAME]" at bounding box center [302, 44] width 111 height 9
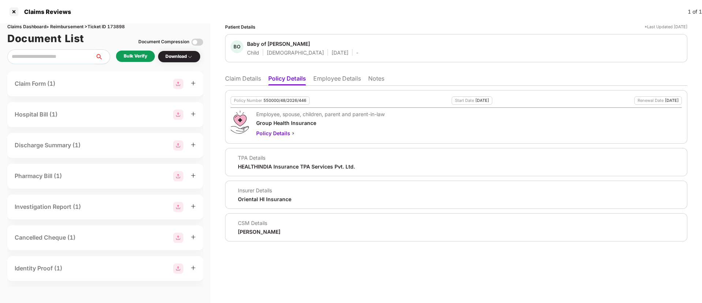
copy div "Baby of [PERSON_NAME]"
click at [324, 79] on li "Employee Details" at bounding box center [337, 80] width 48 height 11
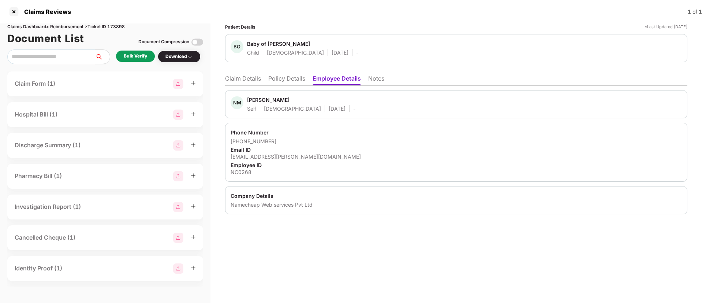
drag, startPoint x: 247, startPoint y: 101, endPoint x: 301, endPoint y: 100, distance: 54.2
click at [301, 100] on div "NM Nivetha Mahalingam Self Female 18 Nov 1991 -" at bounding box center [293, 104] width 125 height 16
copy div "Nivetha Mahalingam"
drag, startPoint x: 230, startPoint y: 141, endPoint x: 273, endPoint y: 138, distance: 42.9
click at [273, 138] on div "Phone Number +919843213016 Email ID nivetha.mahalingam@namecheap.com Employee I…" at bounding box center [456, 152] width 462 height 59
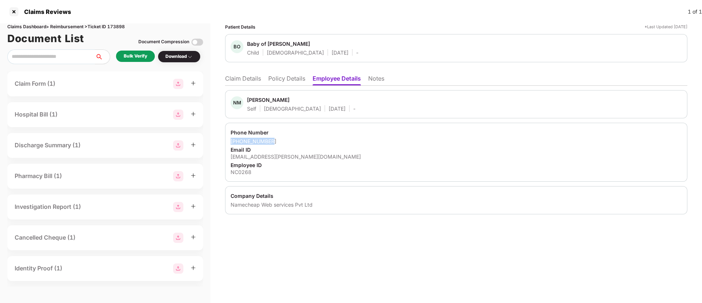
copy div "+919843213016"
drag, startPoint x: 230, startPoint y: 157, endPoint x: 343, endPoint y: 160, distance: 113.1
click at [343, 160] on div "Phone Number +919843213016 Email ID nivetha.mahalingam@namecheap.com Employee I…" at bounding box center [456, 152] width 462 height 59
click at [295, 142] on div "+919843213016" at bounding box center [456, 141] width 451 height 7
drag, startPoint x: 226, startPoint y: 158, endPoint x: 336, endPoint y: 154, distance: 109.9
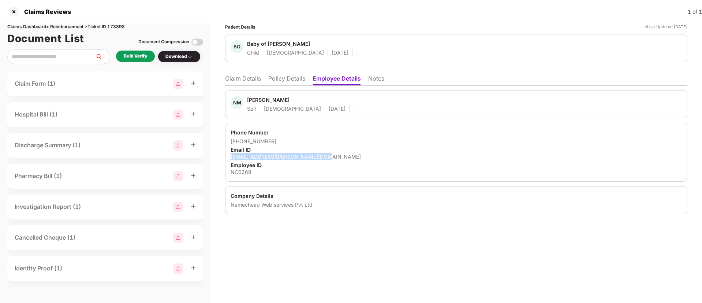
click at [336, 154] on div "Phone Number +919843213016 Email ID nivetha.mahalingam@namecheap.com Employee I…" at bounding box center [456, 152] width 462 height 59
copy div "nivetha.mahalingam@namecheap.com"
click at [239, 172] on div "NC0268" at bounding box center [456, 171] width 451 height 7
copy div "NC0268"
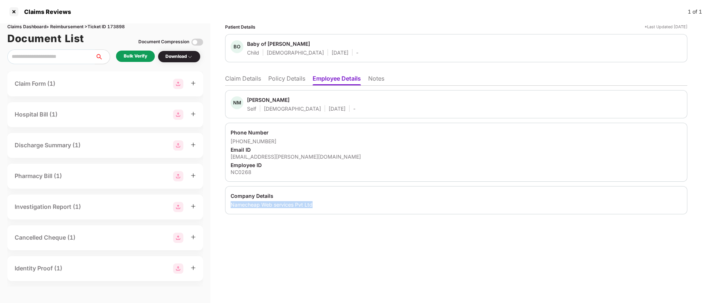
drag, startPoint x: 228, startPoint y: 205, endPoint x: 317, endPoint y: 209, distance: 89.0
click at [317, 209] on div "Company Details Namecheap Web services Pvt Ltd" at bounding box center [456, 200] width 462 height 28
copy div "Namecheap Web services Pvt Ltd"
click at [350, 111] on div "NM Nivetha Mahalingam Self Female 18 Nov 1991 -" at bounding box center [456, 104] width 451 height 16
drag, startPoint x: 321, startPoint y: 260, endPoint x: 322, endPoint y: 231, distance: 29.3
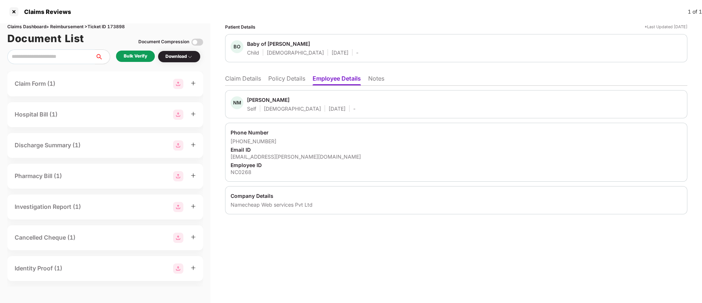
click at [321, 260] on div "Patient Details *Last Updated 14 Sep 2025 BO Baby of Nivetha Mahalingam Child F…" at bounding box center [455, 162] width 491 height 279
click at [136, 55] on div "Bulk Verify" at bounding box center [135, 56] width 23 height 7
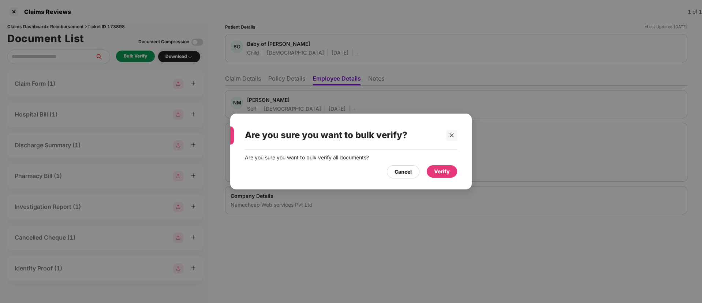
click at [446, 172] on div "Verify" at bounding box center [442, 171] width 16 height 8
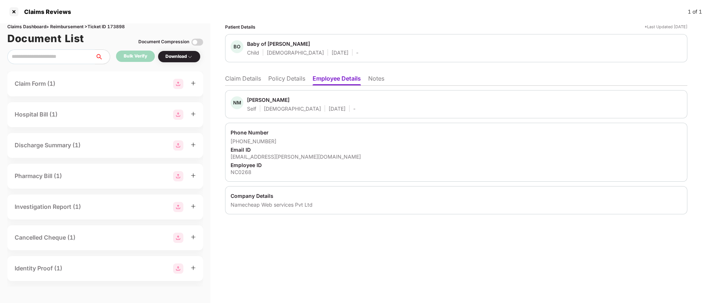
click at [256, 79] on li "Claim Details" at bounding box center [243, 80] width 36 height 11
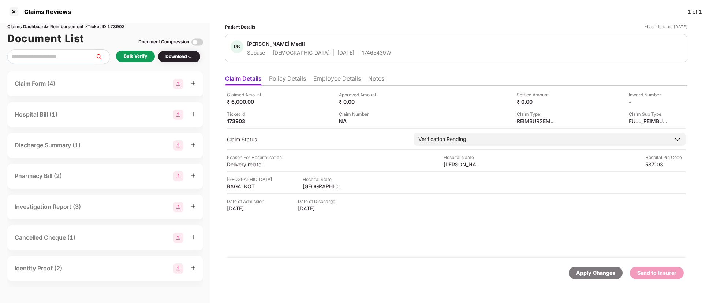
click at [145, 57] on div "Bulk Verify" at bounding box center [135, 56] width 23 height 7
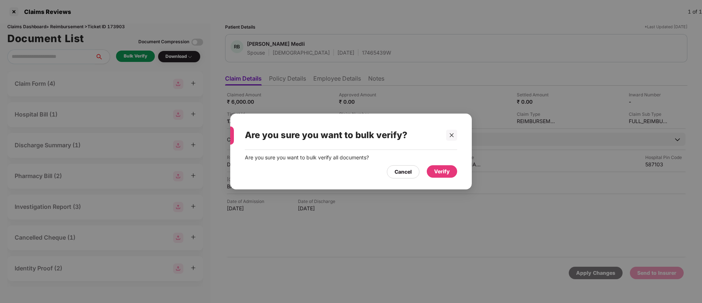
click at [435, 171] on div "Verify" at bounding box center [442, 171] width 16 height 8
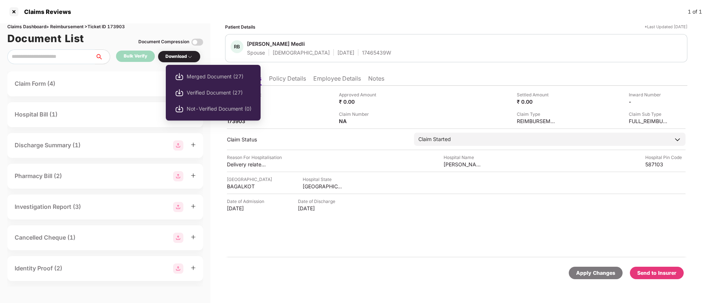
click at [180, 57] on div "Download" at bounding box center [178, 56] width 27 height 7
click at [191, 91] on span "Verified Document (27)" at bounding box center [219, 93] width 65 height 8
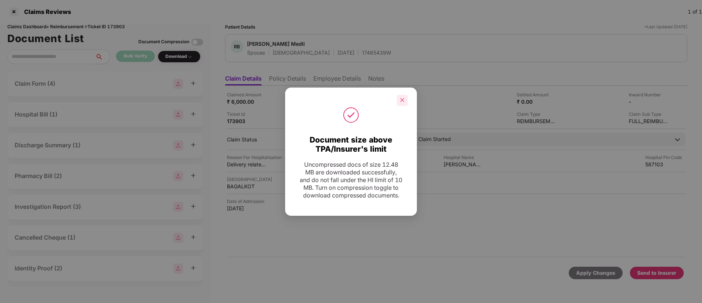
click at [402, 95] on div at bounding box center [402, 100] width 11 height 11
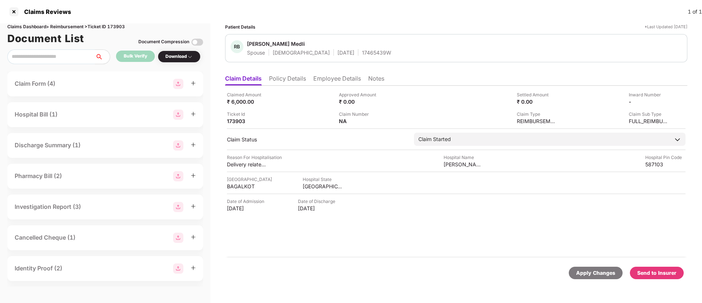
click at [651, 269] on div "Send to Insurer" at bounding box center [656, 273] width 39 height 8
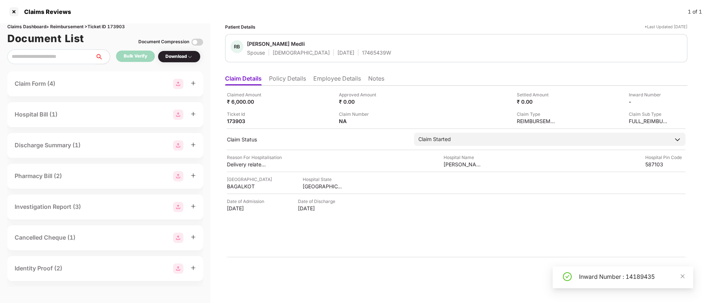
click at [278, 80] on li "Policy Details" at bounding box center [287, 80] width 37 height 11
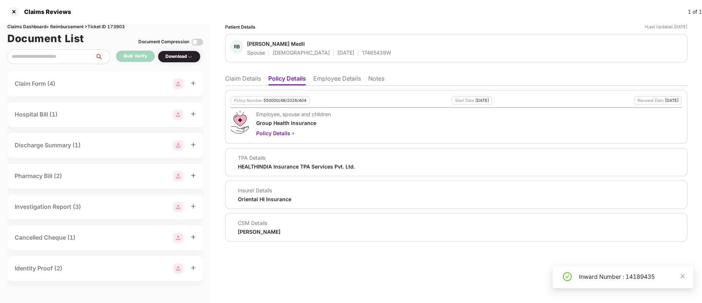
click at [334, 78] on li "Employee Details" at bounding box center [337, 80] width 48 height 11
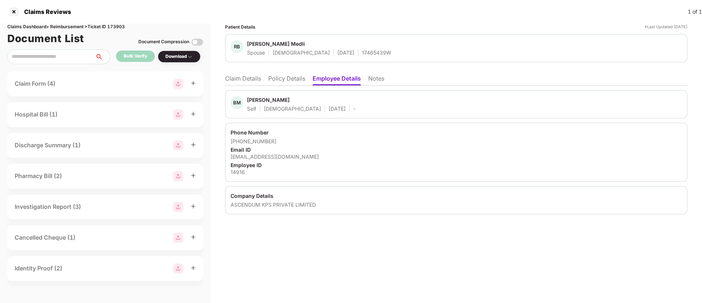
click at [244, 78] on li "Claim Details" at bounding box center [243, 80] width 36 height 11
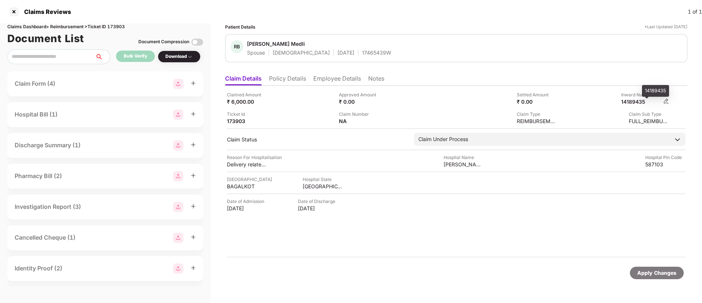
click at [636, 100] on div "14189435" at bounding box center [641, 101] width 40 height 7
copy div "14189435"
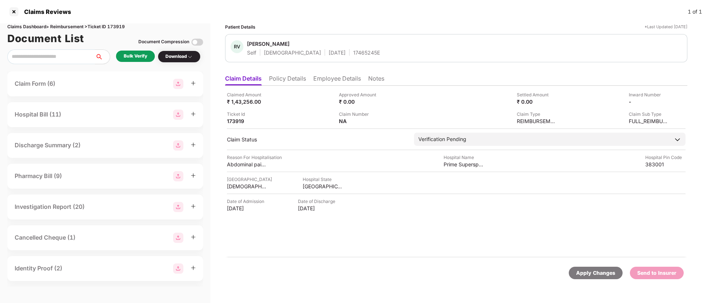
click at [137, 58] on div "Bulk Verify" at bounding box center [135, 56] width 23 height 7
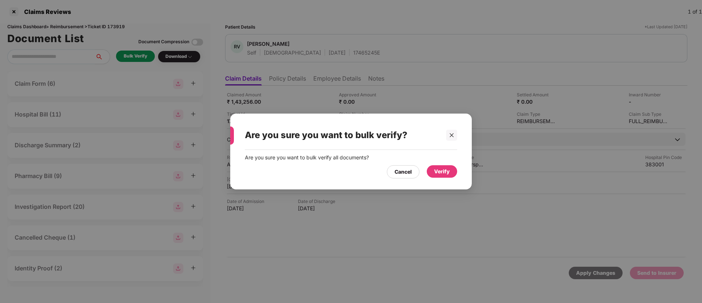
click at [445, 171] on div "Verify" at bounding box center [442, 171] width 16 height 8
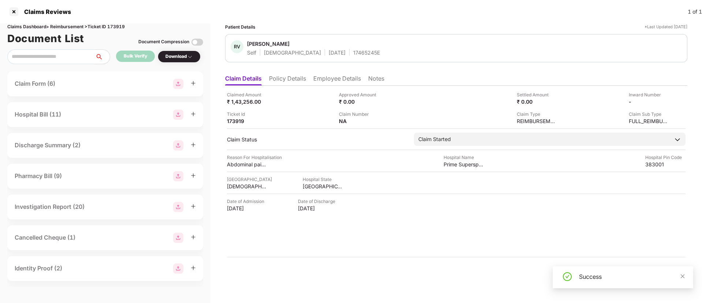
click at [177, 59] on div "Download" at bounding box center [178, 56] width 27 height 7
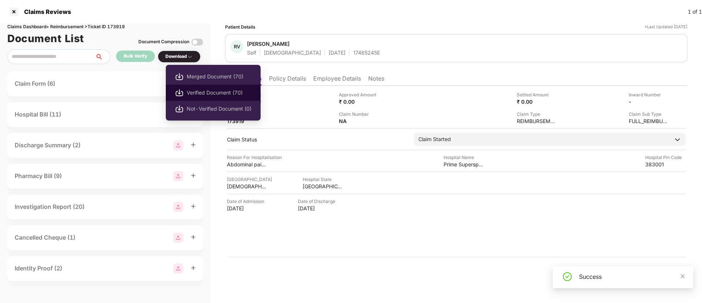
click at [208, 92] on span "Verified Document (70)" at bounding box center [219, 93] width 65 height 8
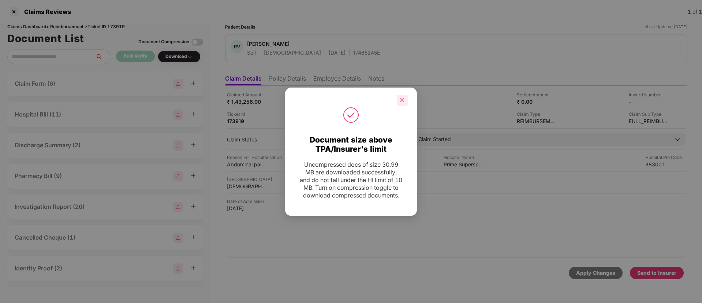
click at [402, 97] on icon "close" at bounding box center [402, 99] width 5 height 5
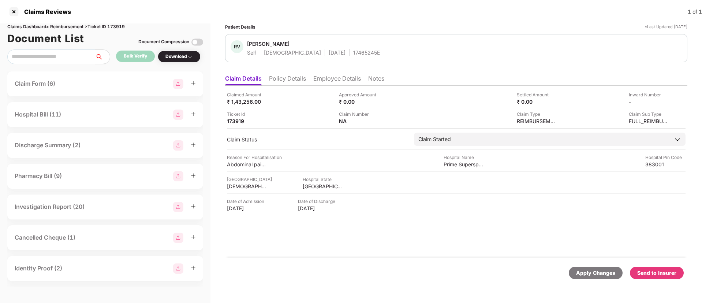
click at [284, 78] on li "Policy Details" at bounding box center [287, 80] width 37 height 11
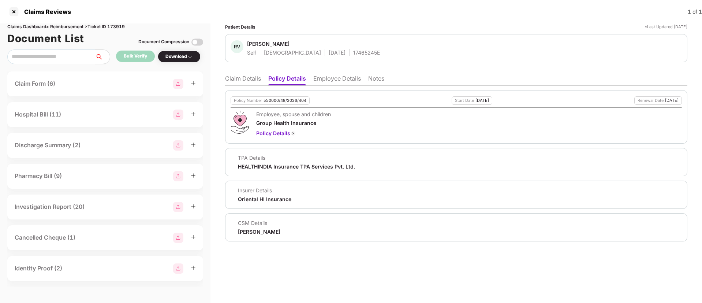
click at [319, 81] on li "Employee Details" at bounding box center [337, 80] width 48 height 11
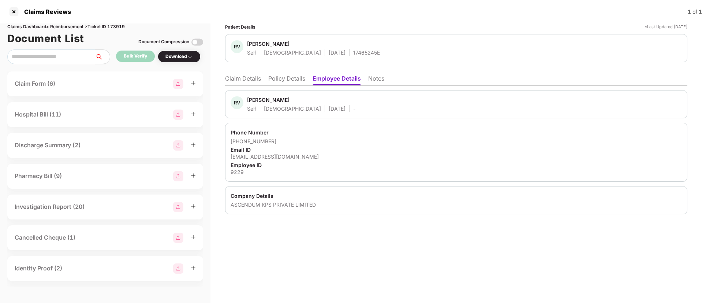
click at [241, 81] on li "Claim Details" at bounding box center [243, 80] width 36 height 11
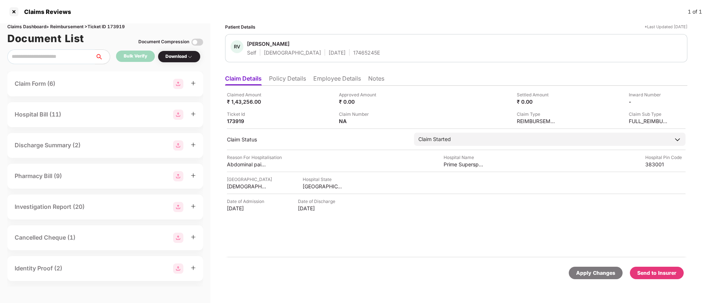
click at [663, 274] on div "Send to Insurer" at bounding box center [656, 273] width 39 height 8
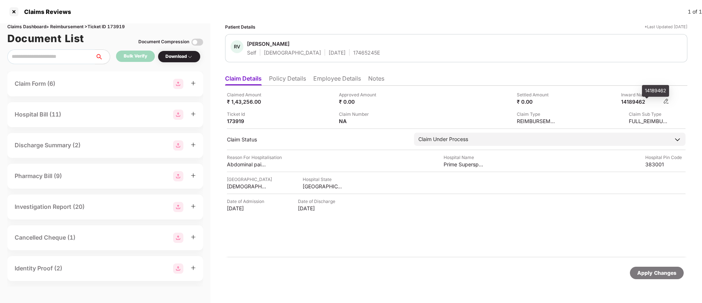
click at [635, 101] on div "14189462" at bounding box center [641, 101] width 40 height 7
copy div "14189462"
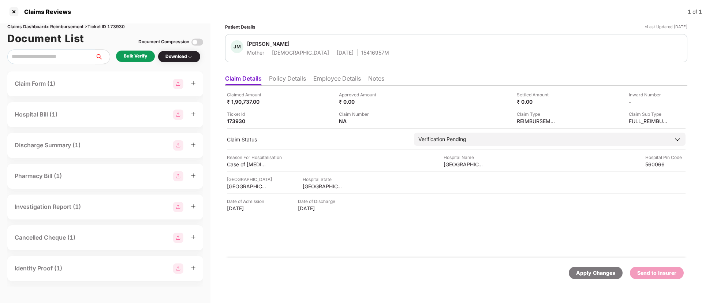
click at [124, 53] on div "Bulk Verify" at bounding box center [135, 56] width 23 height 7
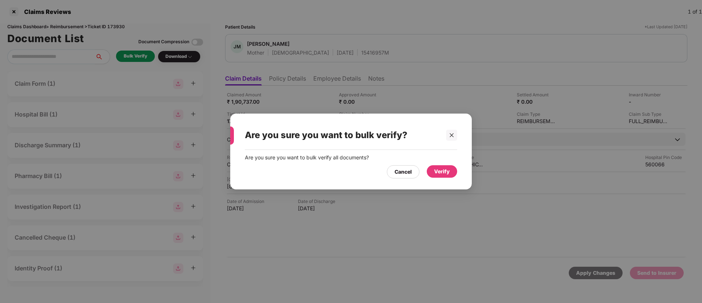
click at [437, 167] on div "Verify" at bounding box center [442, 171] width 16 height 8
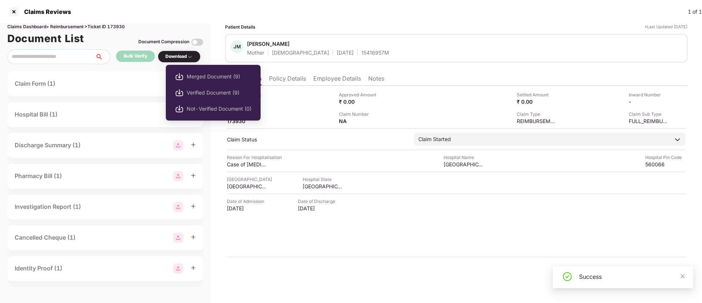
click at [178, 53] on div "Download" at bounding box center [178, 56] width 27 height 7
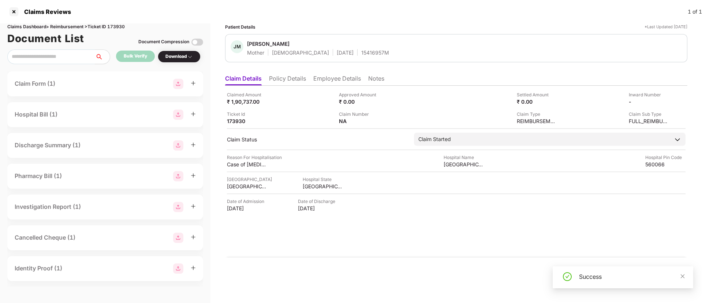
click at [178, 53] on div "Download" at bounding box center [178, 56] width 27 height 7
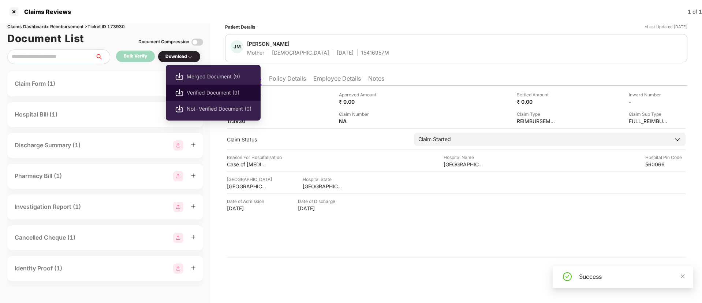
click at [198, 92] on span "Verified Document (9)" at bounding box center [219, 93] width 65 height 8
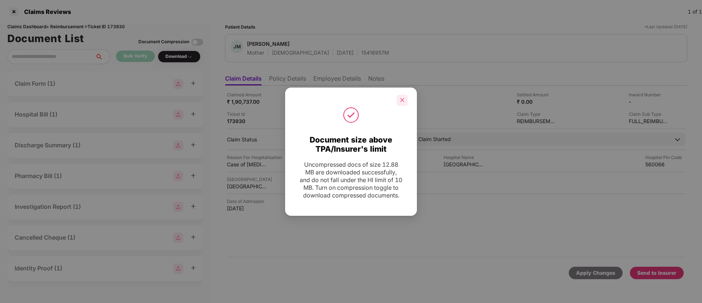
click at [400, 97] on icon "close" at bounding box center [402, 99] width 5 height 5
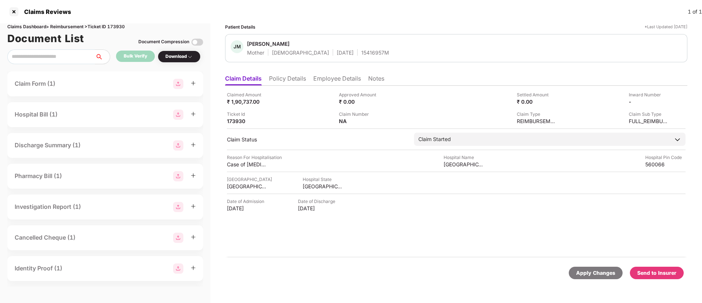
click at [656, 273] on div "Send to Insurer" at bounding box center [656, 273] width 39 height 8
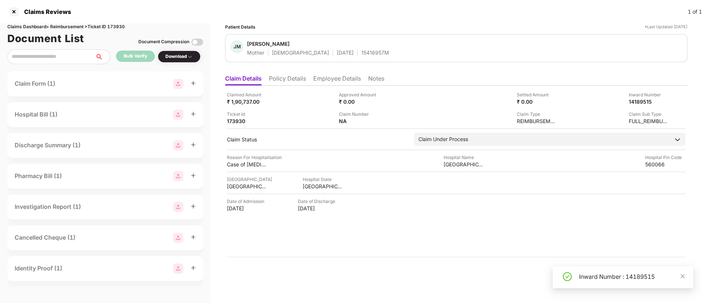
click at [285, 80] on li "Policy Details" at bounding box center [287, 80] width 37 height 11
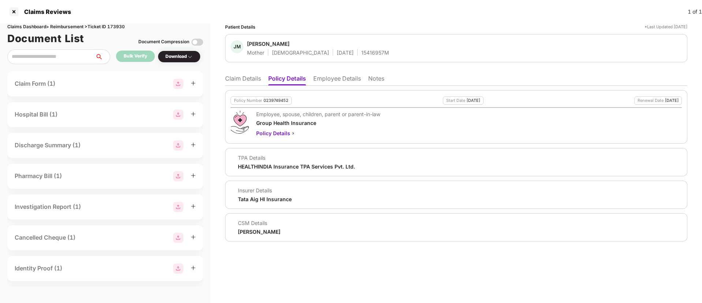
click at [246, 80] on li "Claim Details" at bounding box center [243, 80] width 36 height 11
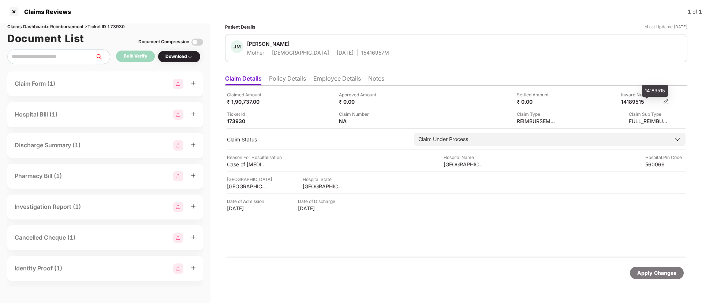
click at [634, 103] on div "14189515" at bounding box center [641, 101] width 40 height 7
copy div "14189515"
